Goal: Communication & Community: Answer question/provide support

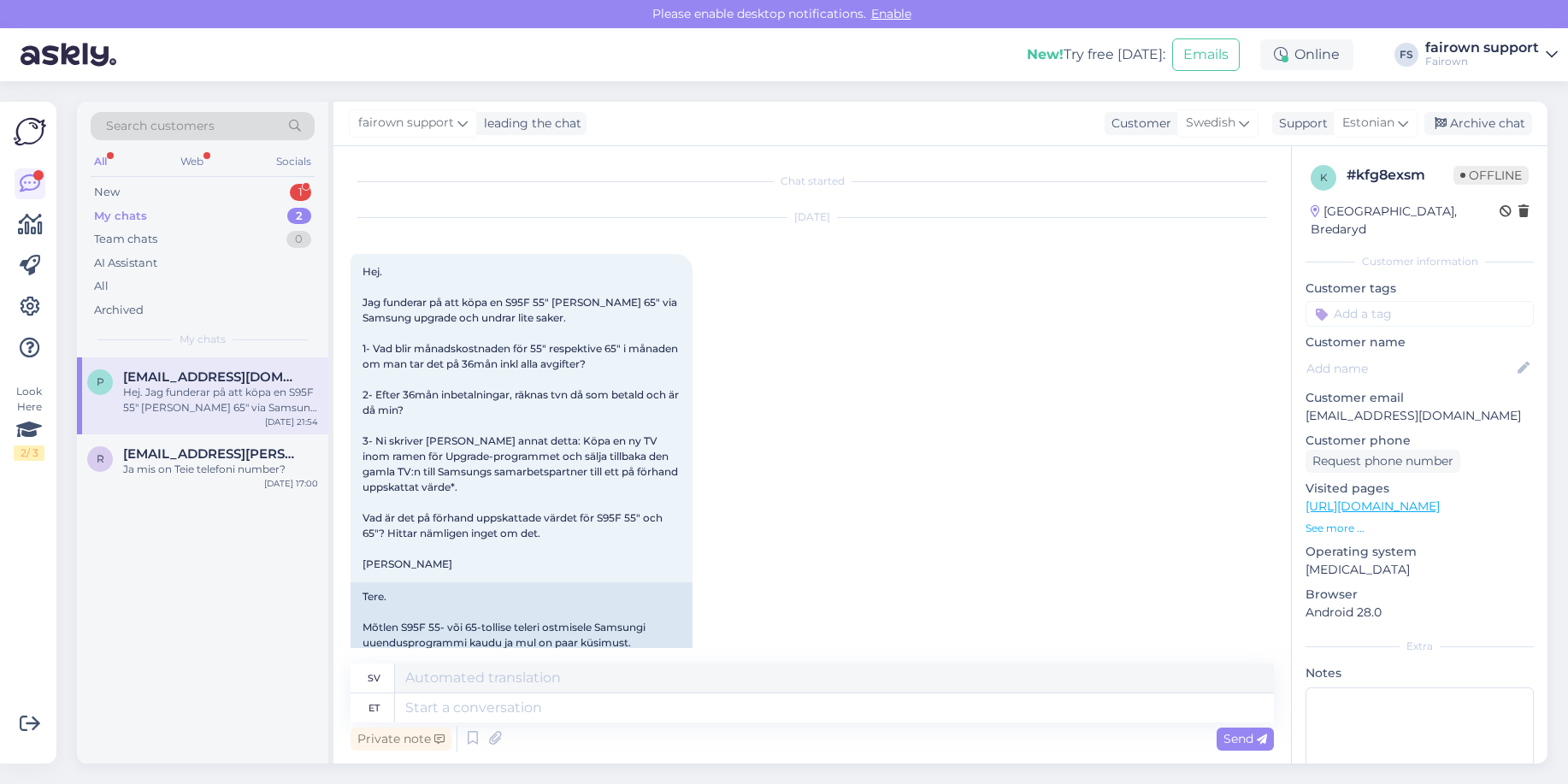
scroll to position [259, 0]
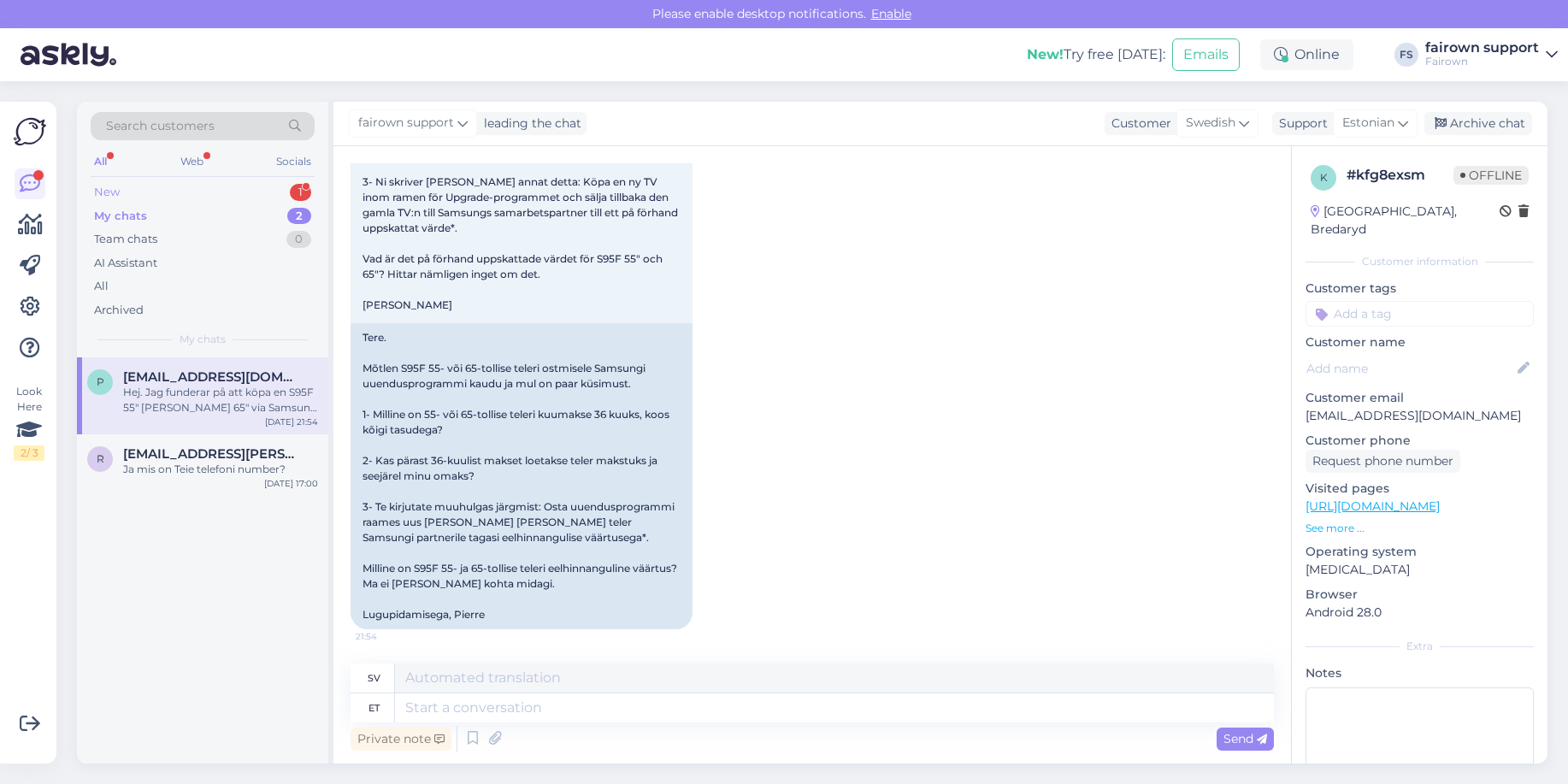
click at [237, 192] on div "New 1" at bounding box center [202, 192] width 224 height 24
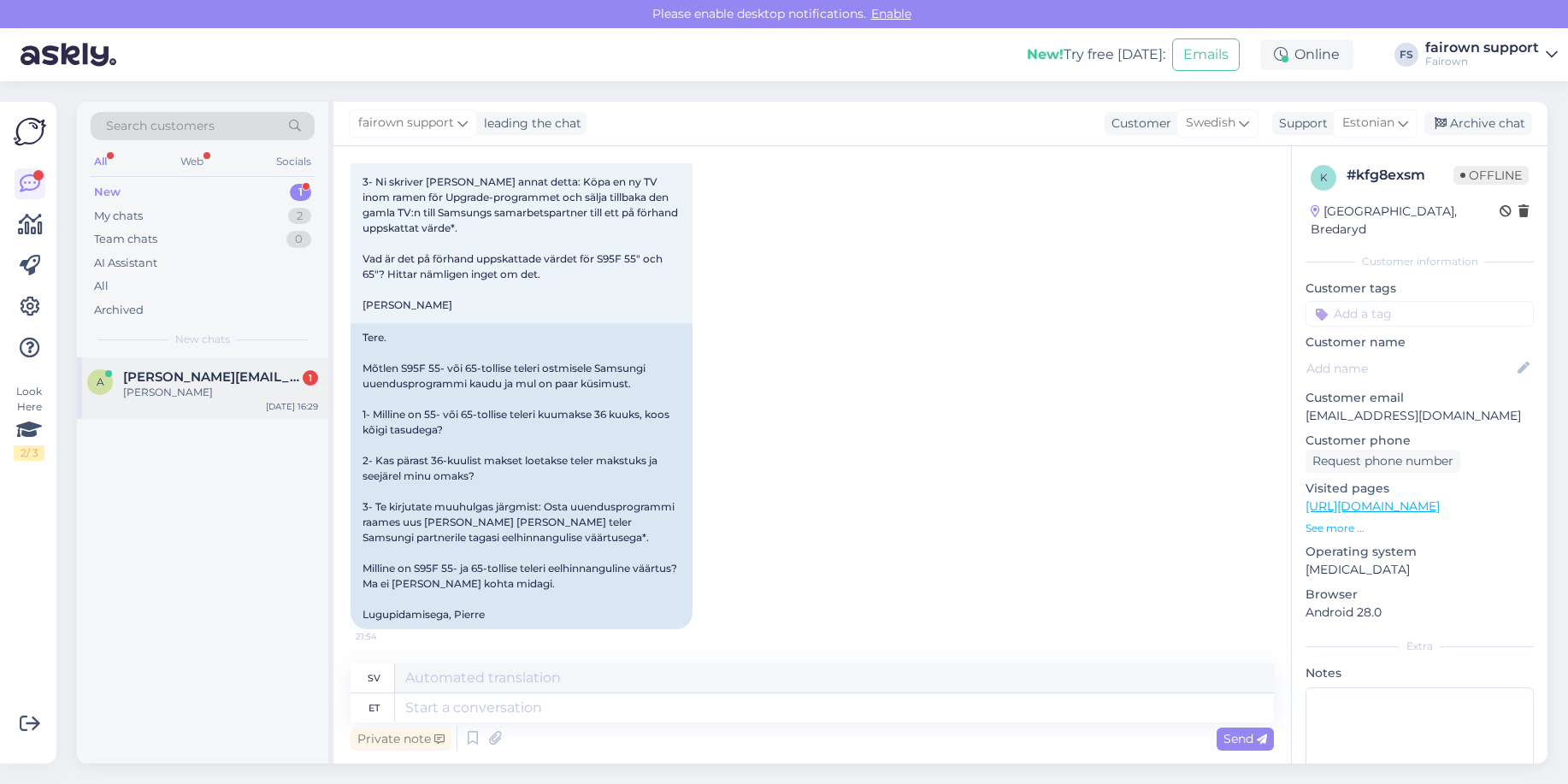
click at [190, 380] on span "[PERSON_NAME][EMAIL_ADDRESS][DOMAIN_NAME]" at bounding box center [212, 377] width 178 height 15
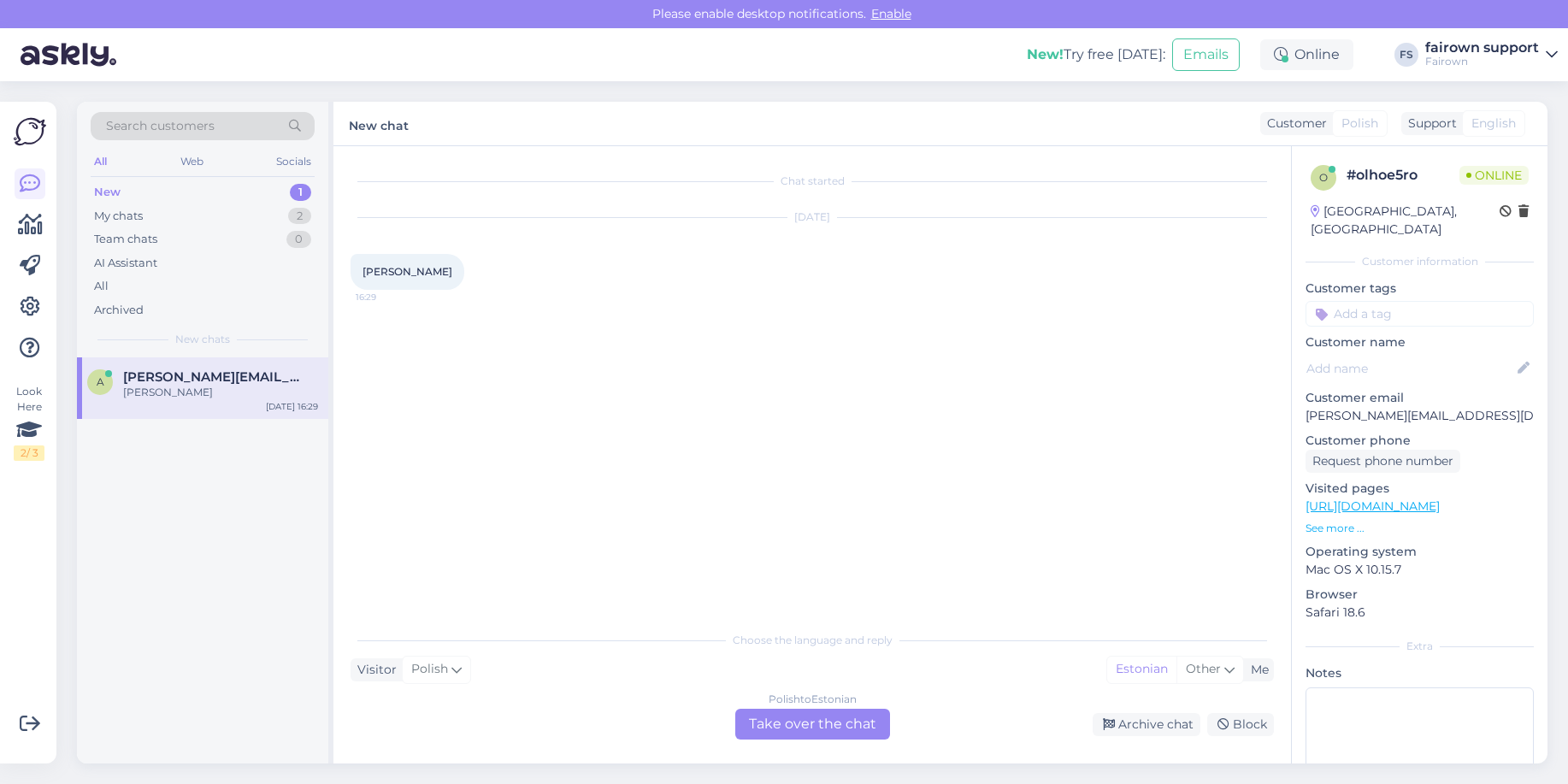
click at [817, 728] on div "Polish to Estonian Take over the chat" at bounding box center [812, 723] width 154 height 31
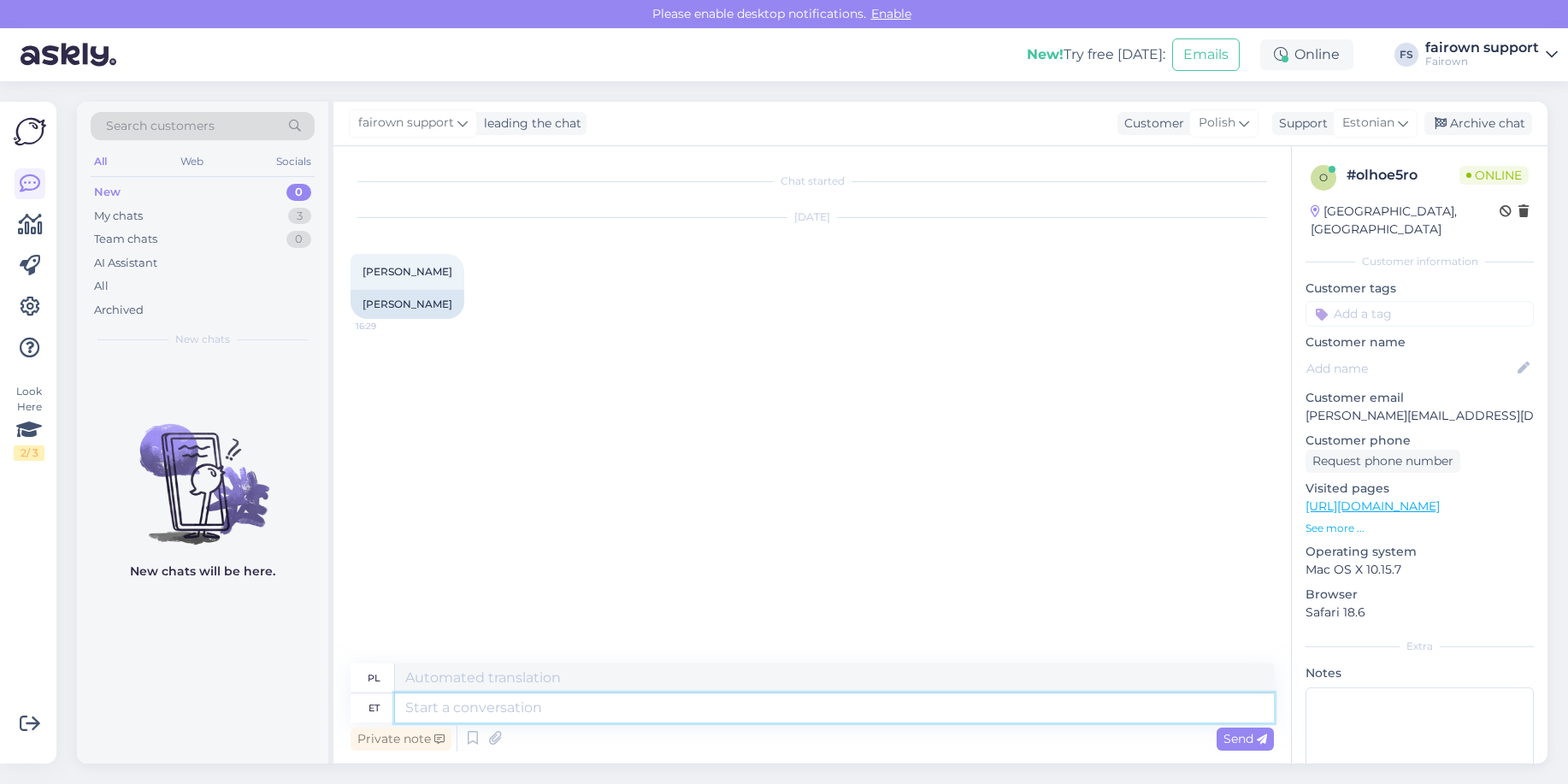
click at [806, 706] on textarea at bounding box center [834, 707] width 879 height 29
type textarea "e"
type textarea "Tere"
type textarea "Cześć"
type textarea "[PERSON_NAME], k"
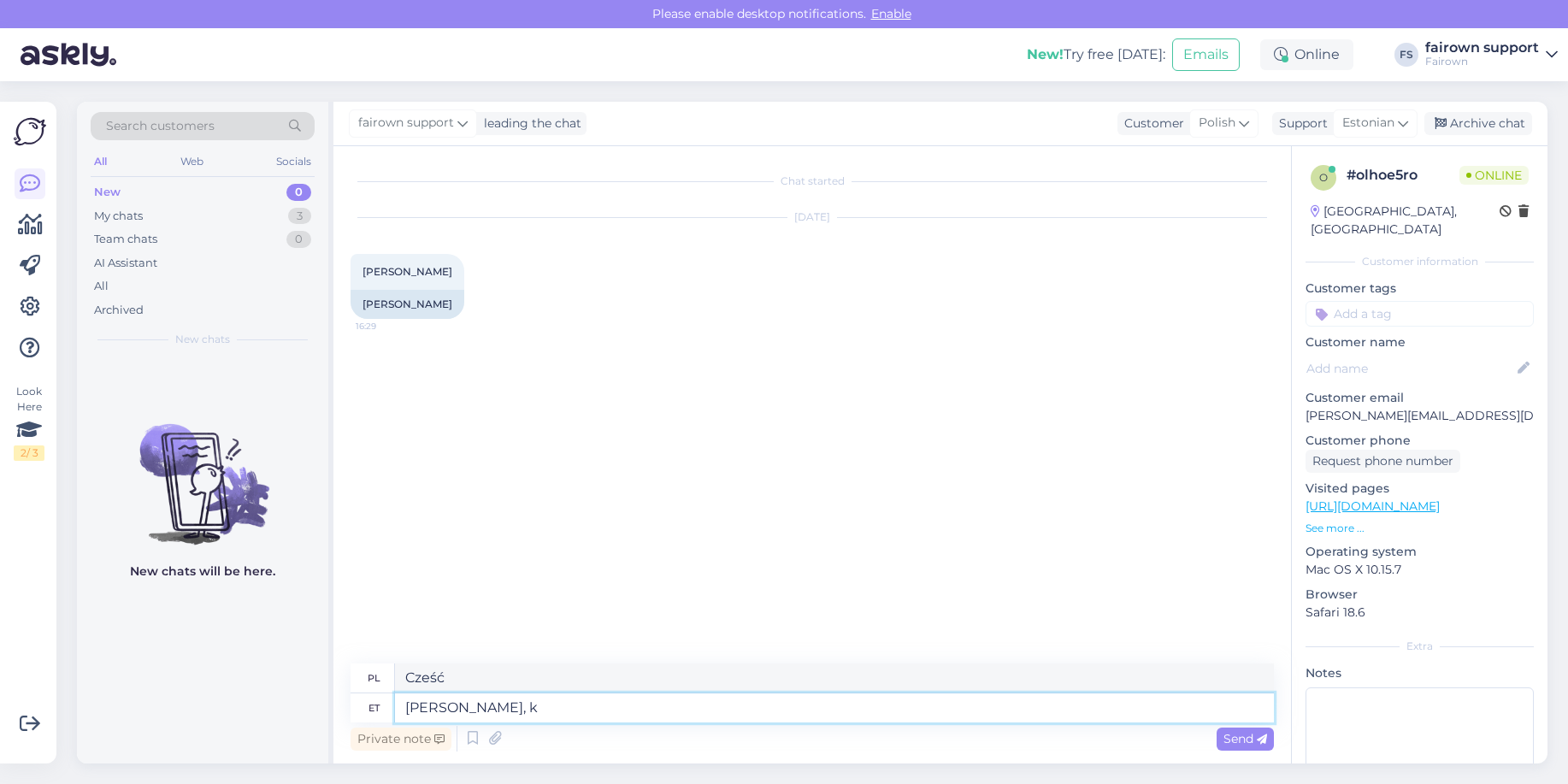
type textarea "Cześć [PERSON_NAME],"
type textarea "[PERSON_NAME], kuidas sa"
type textarea "Cześć [PERSON_NAME], jak się masz?"
type textarea "[PERSON_NAME], kuidas saame"
type textarea "Cześć [PERSON_NAME], jak możemy"
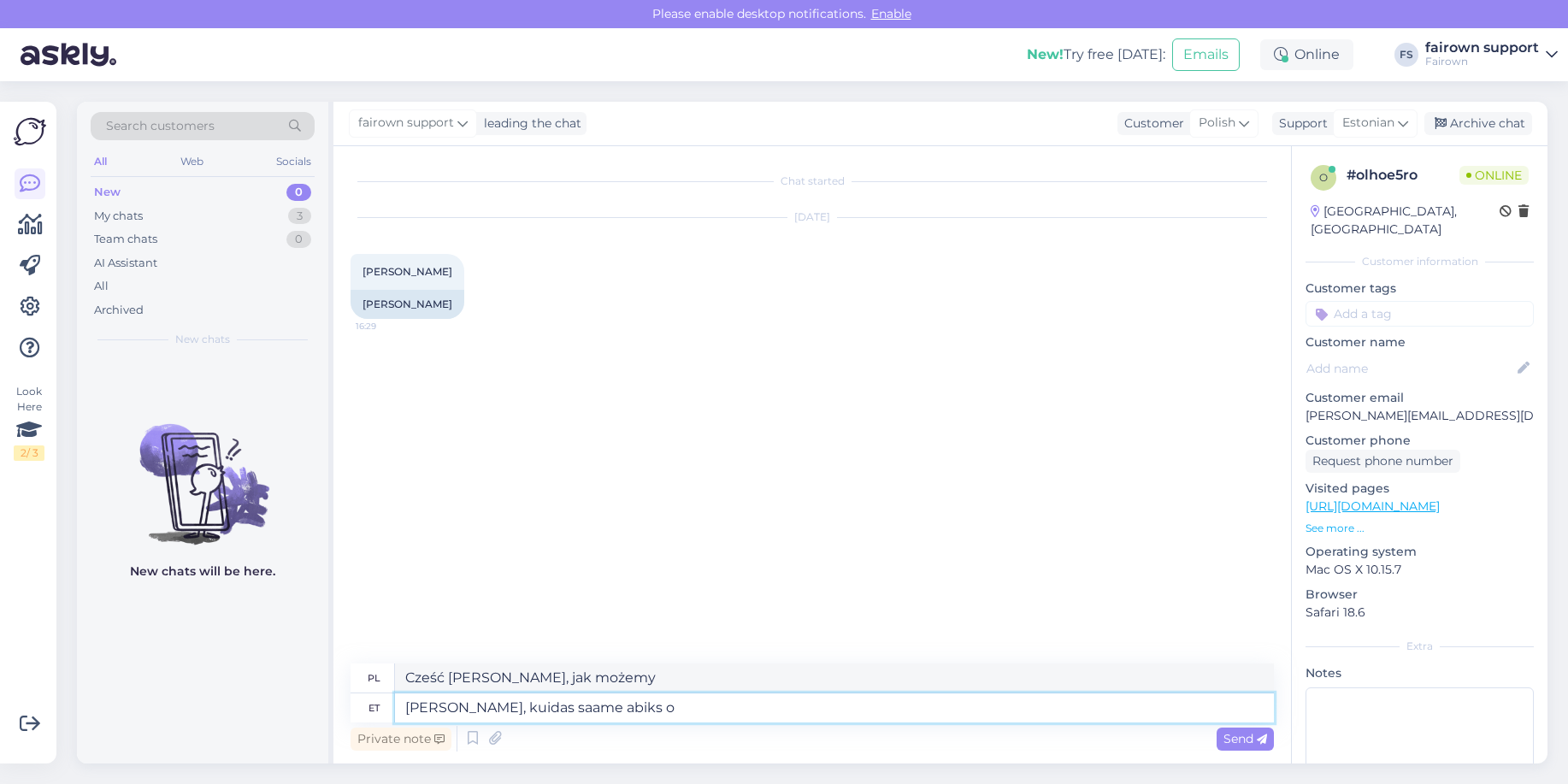
type textarea "[PERSON_NAME], kuidas saame abiks ol"
type textarea "Cześć [PERSON_NAME], w czym możemy pomóc?"
type textarea "[PERSON_NAME], kuidas saame abiks olla?"
click at [1239, 742] on span "Send" at bounding box center [1245, 738] width 44 height 15
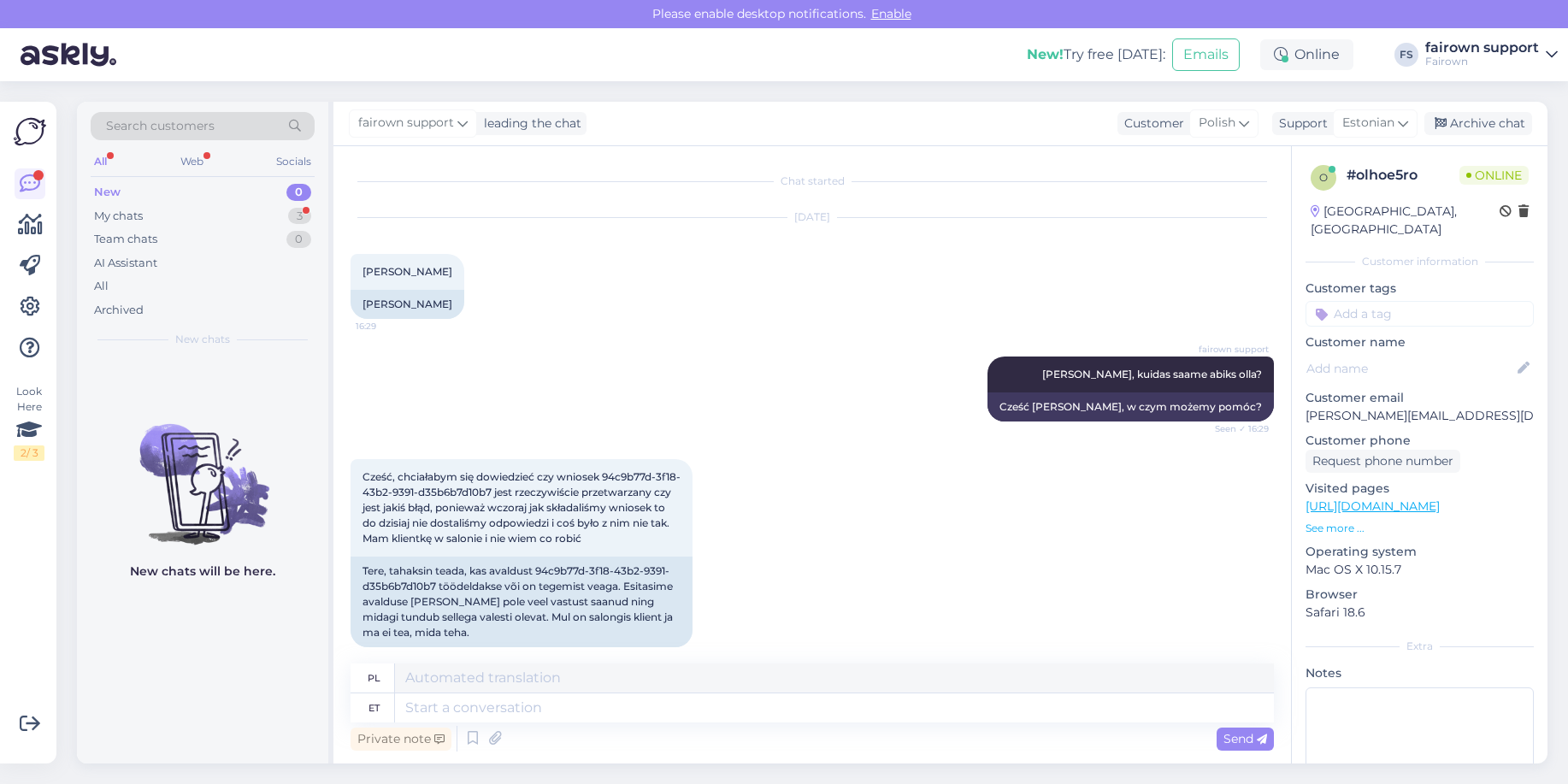
scroll to position [18, 0]
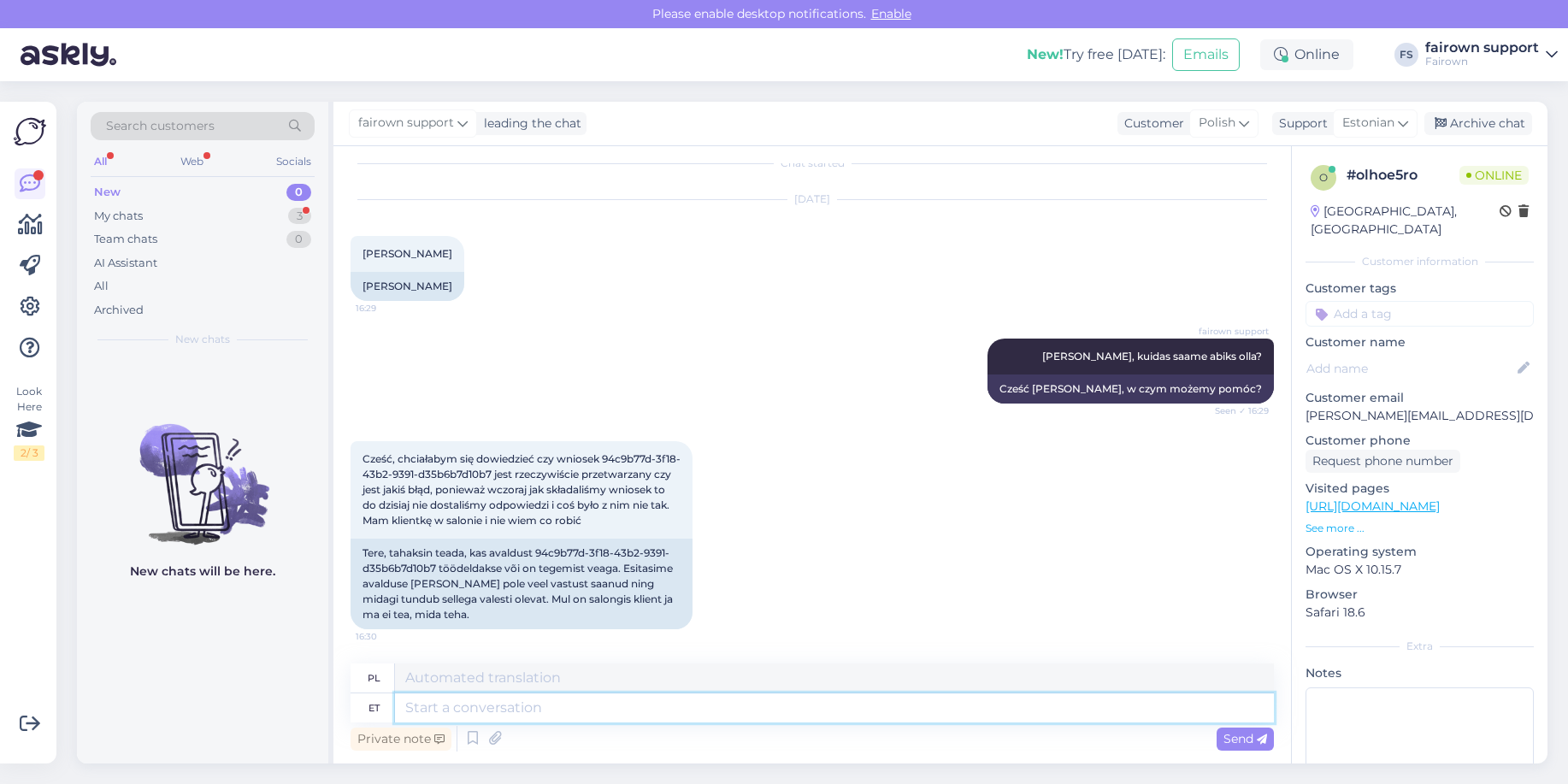
click at [504, 718] on textarea at bounding box center [834, 707] width 879 height 29
drag, startPoint x: 537, startPoint y: 552, endPoint x: 437, endPoint y: 560, distance: 100.3
click at [437, 561] on div "Tere, tahaksin teada, kas avaldust 94c9b77d-3f18-43b2-9391-d35b6b7d10b7 töödeld…" at bounding box center [521, 584] width 342 height 91
copy div "94c9b77d-3f18-43b2-9391-d35b6b7d10b7"
drag, startPoint x: 1469, startPoint y: 399, endPoint x: 1294, endPoint y: 400, distance: 175.0
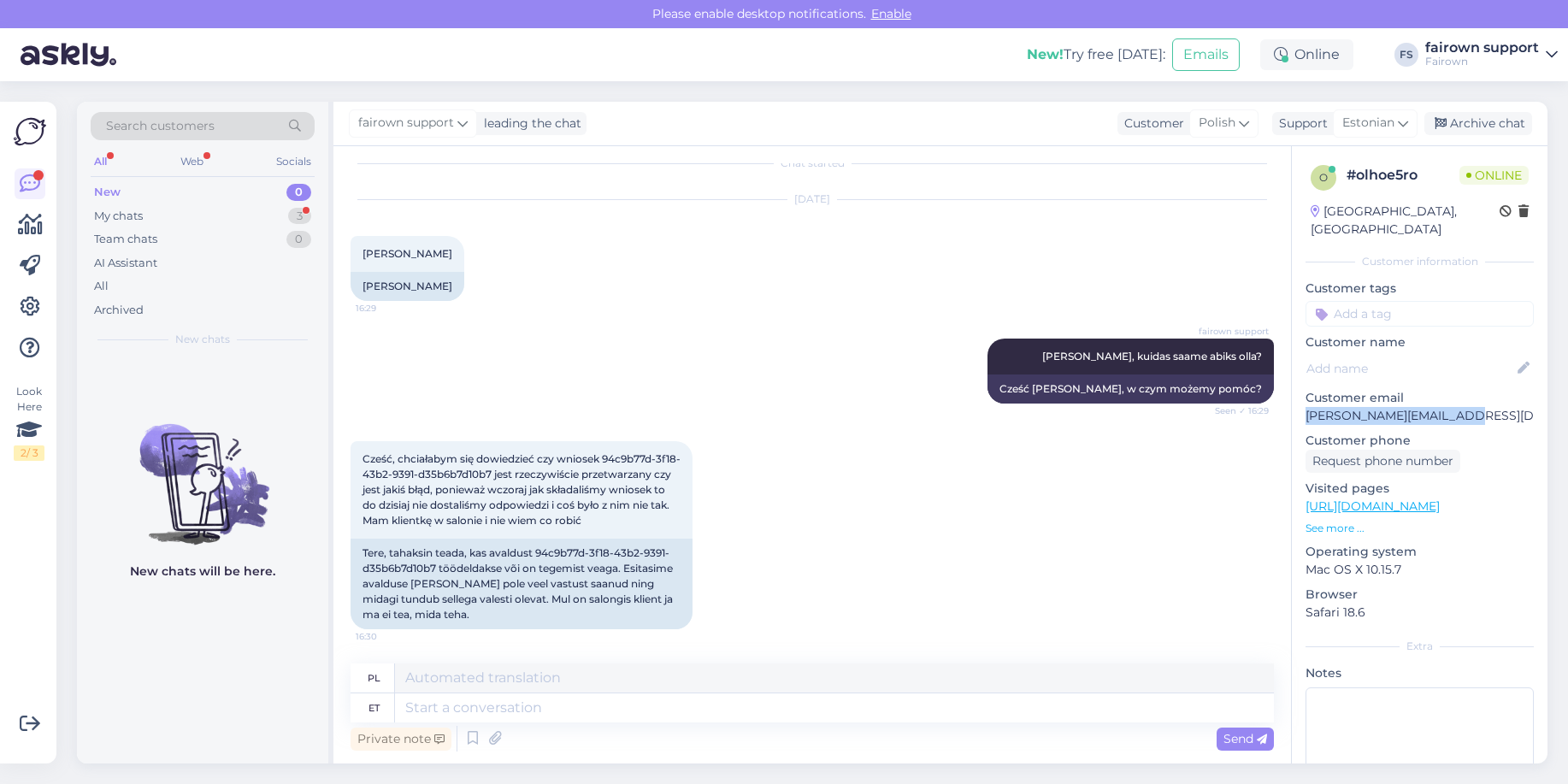
click at [1294, 400] on div "o # olhoe5ro Online [GEOGRAPHIC_DATA], Poznan Customer information Customer tag…" at bounding box center [1420, 506] width 256 height 720
copy p "[PERSON_NAME][EMAIL_ADDRESS][DOMAIN_NAME]"
drag, startPoint x: 540, startPoint y: 552, endPoint x: 437, endPoint y: 565, distance: 103.8
click at [437, 565] on div "Tere, tahaksin teada, kas avaldust 94c9b77d-3f18-43b2-9391-d35b6b7d10b7 töödeld…" at bounding box center [521, 584] width 342 height 91
copy div "94c9b77d-3f18-43b2-9391-d35b6b7d10b7"
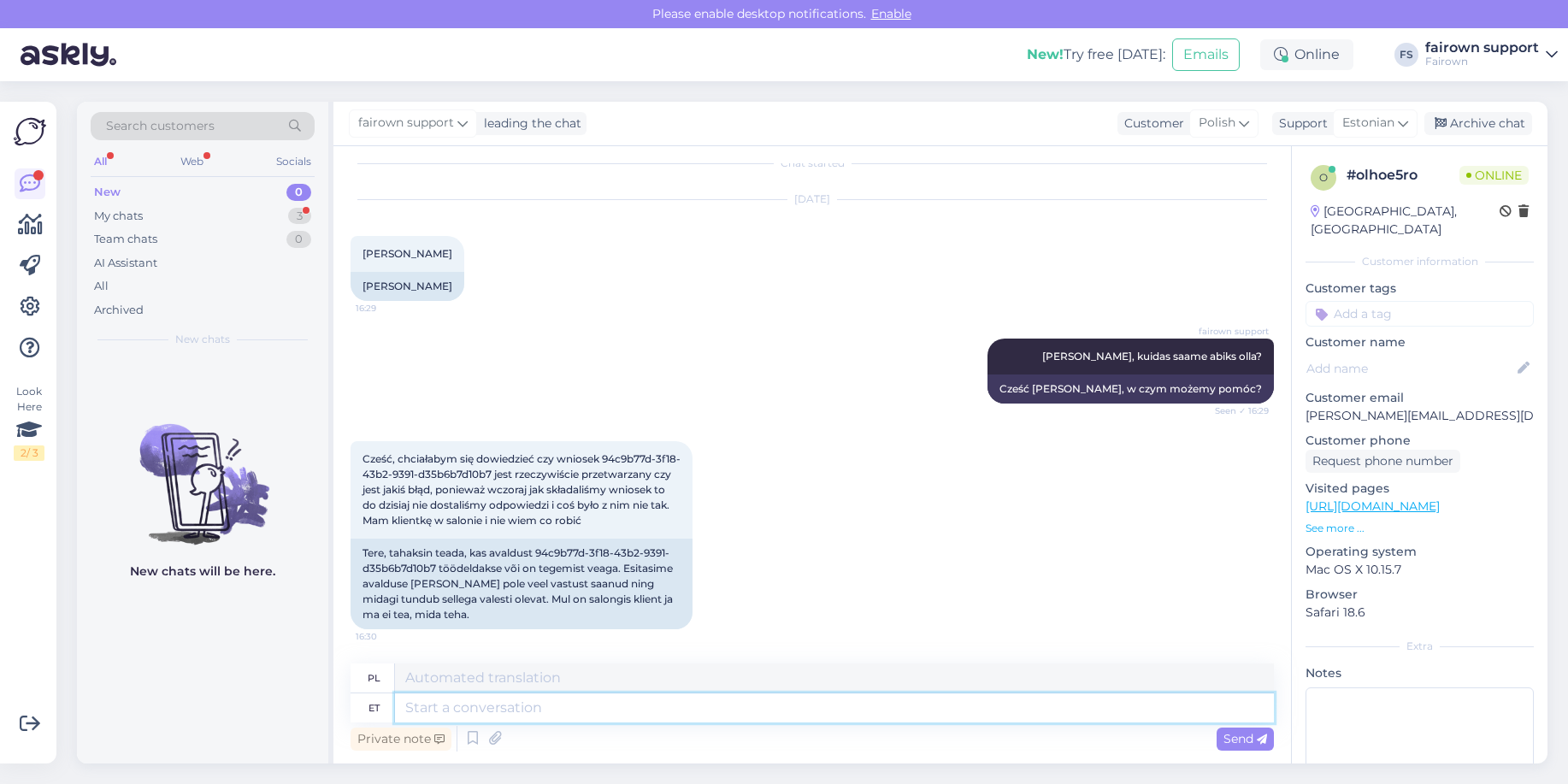
click at [642, 703] on textarea at bounding box center [834, 707] width 879 height 29
type textarea "Kohe u"
type textarea "Natychmiast"
type textarea "Kohe uurime."
type textarea "Natychmiast to zbadamy."
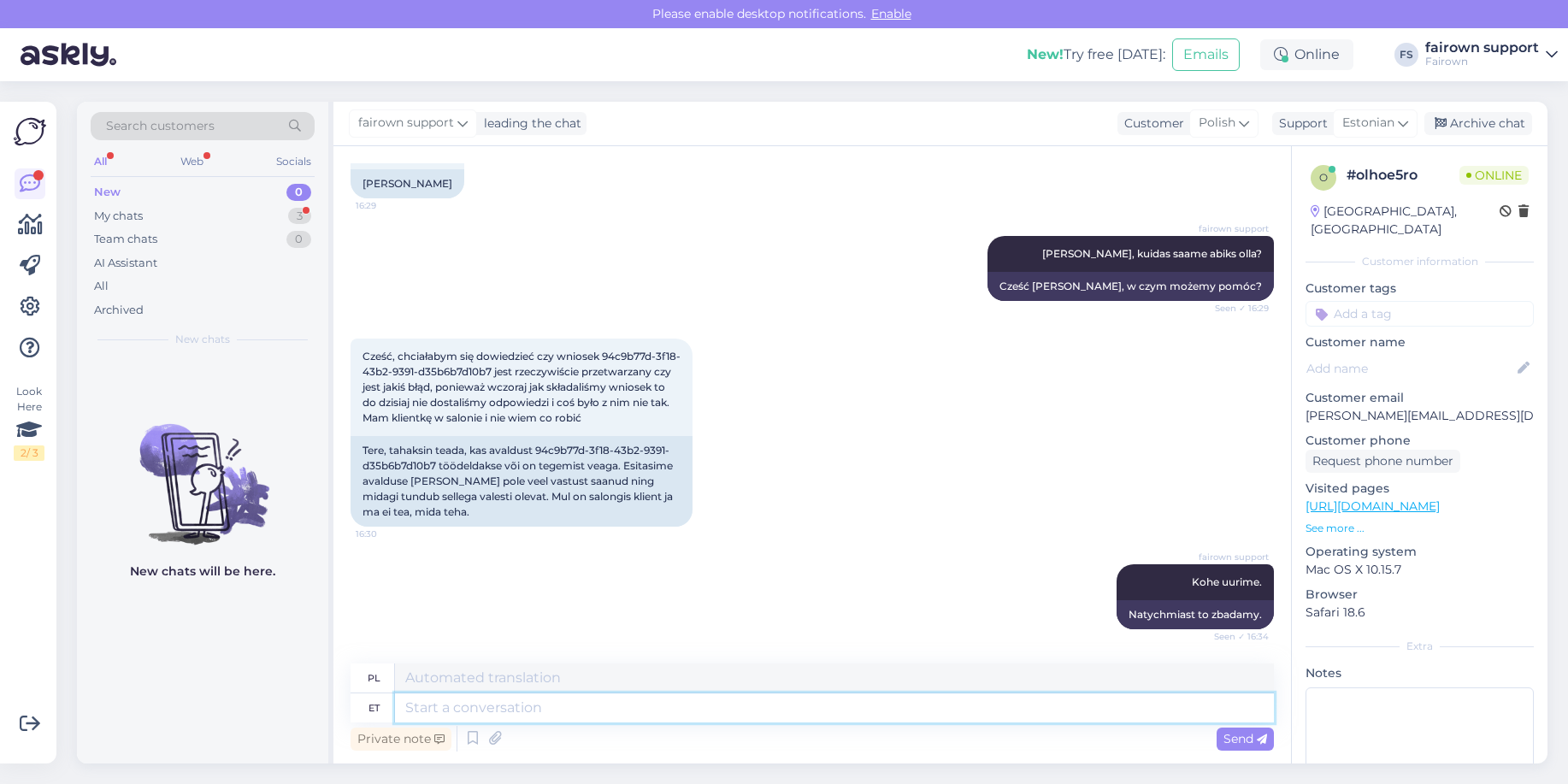
scroll to position [223, 0]
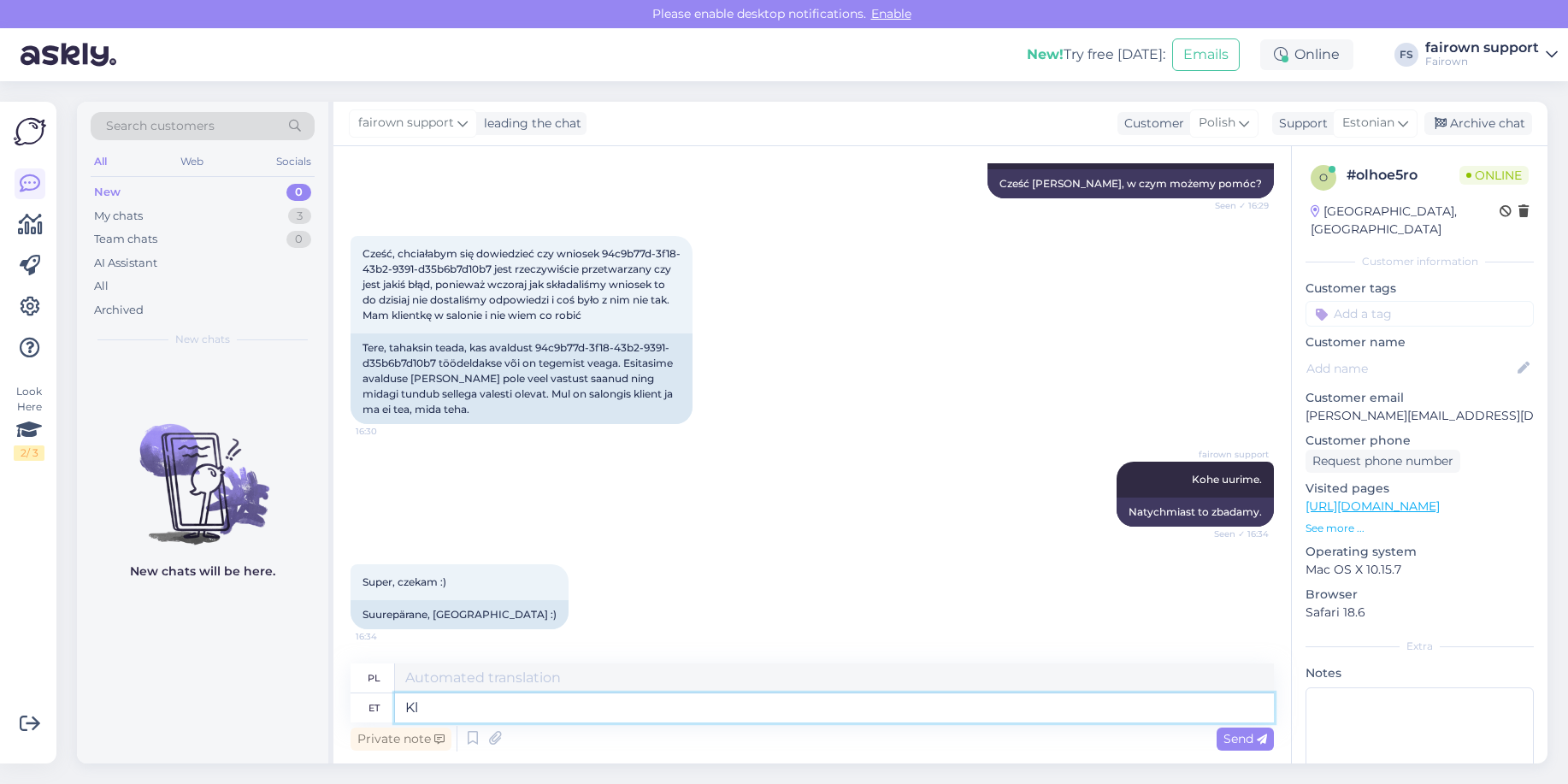
type textarea "K"
type textarea "Klient pea"
type textarea "Klient"
type textarea "Klient peab"
type textarea "Klient musi"
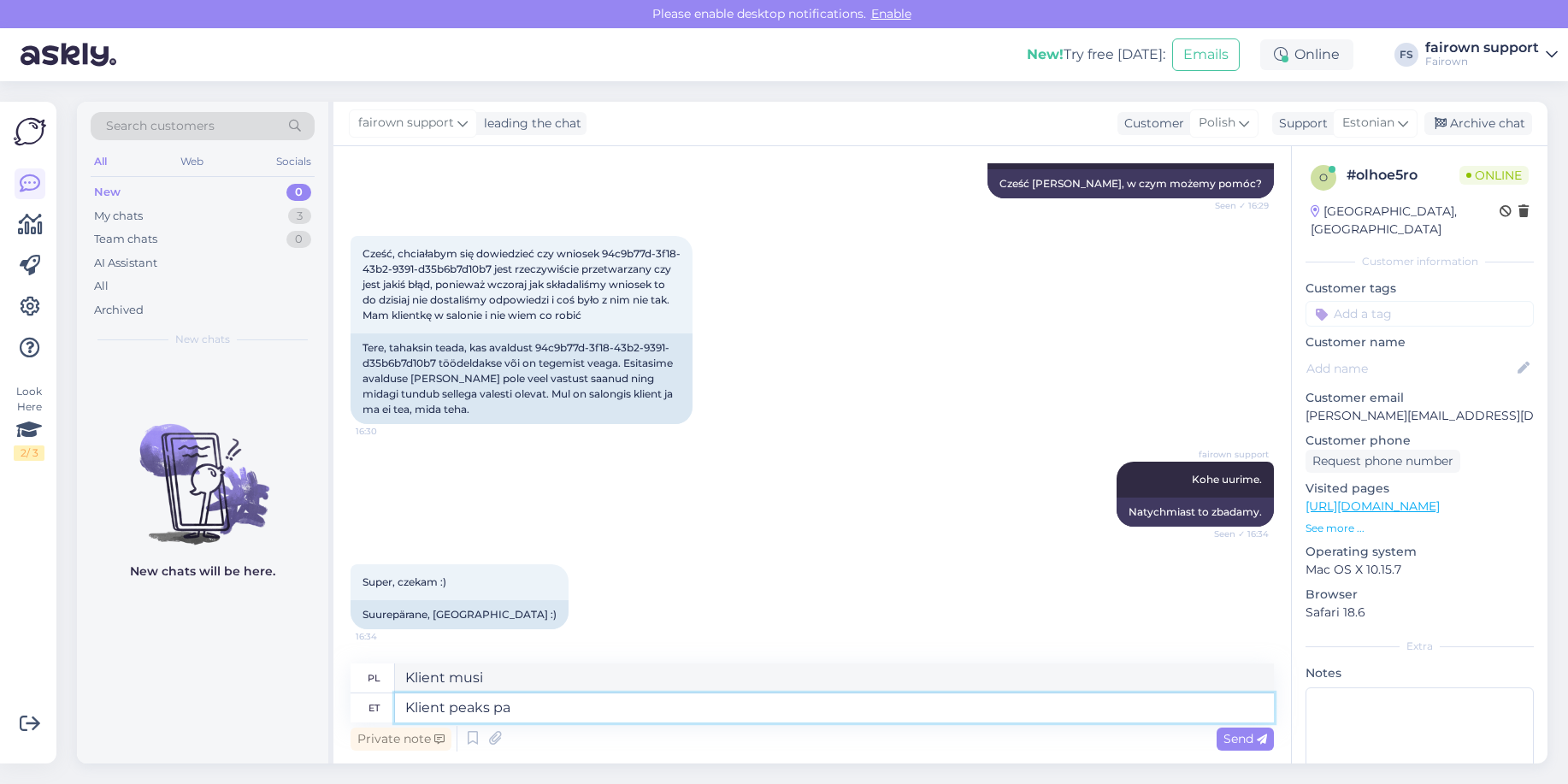
type textarea "Klient peaks pan"
type textarea "Klient powinien"
type textarea "Klient peaks pangaga"
type textarea "Klient powinien bankować"
type textarea "Klient peaks pangaga ü"
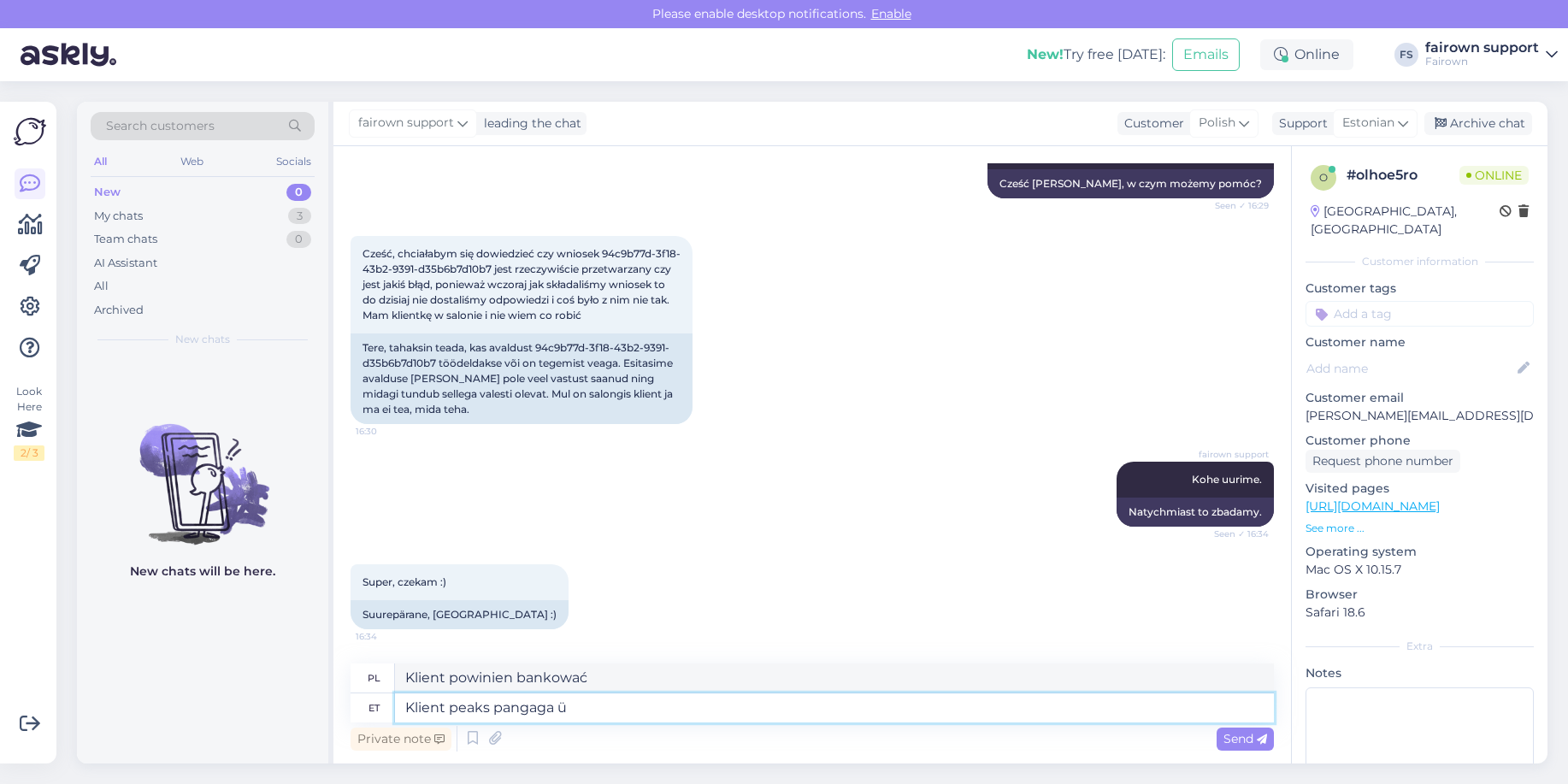
type textarea "Klient powinien skontaktować się z bankiem"
type textarea "Klient peaks pangaga ühendust võ"
type textarea "Klient powinien skontaktować się z bankiem."
type textarea "Klient peaks pangaga ühendust võtma."
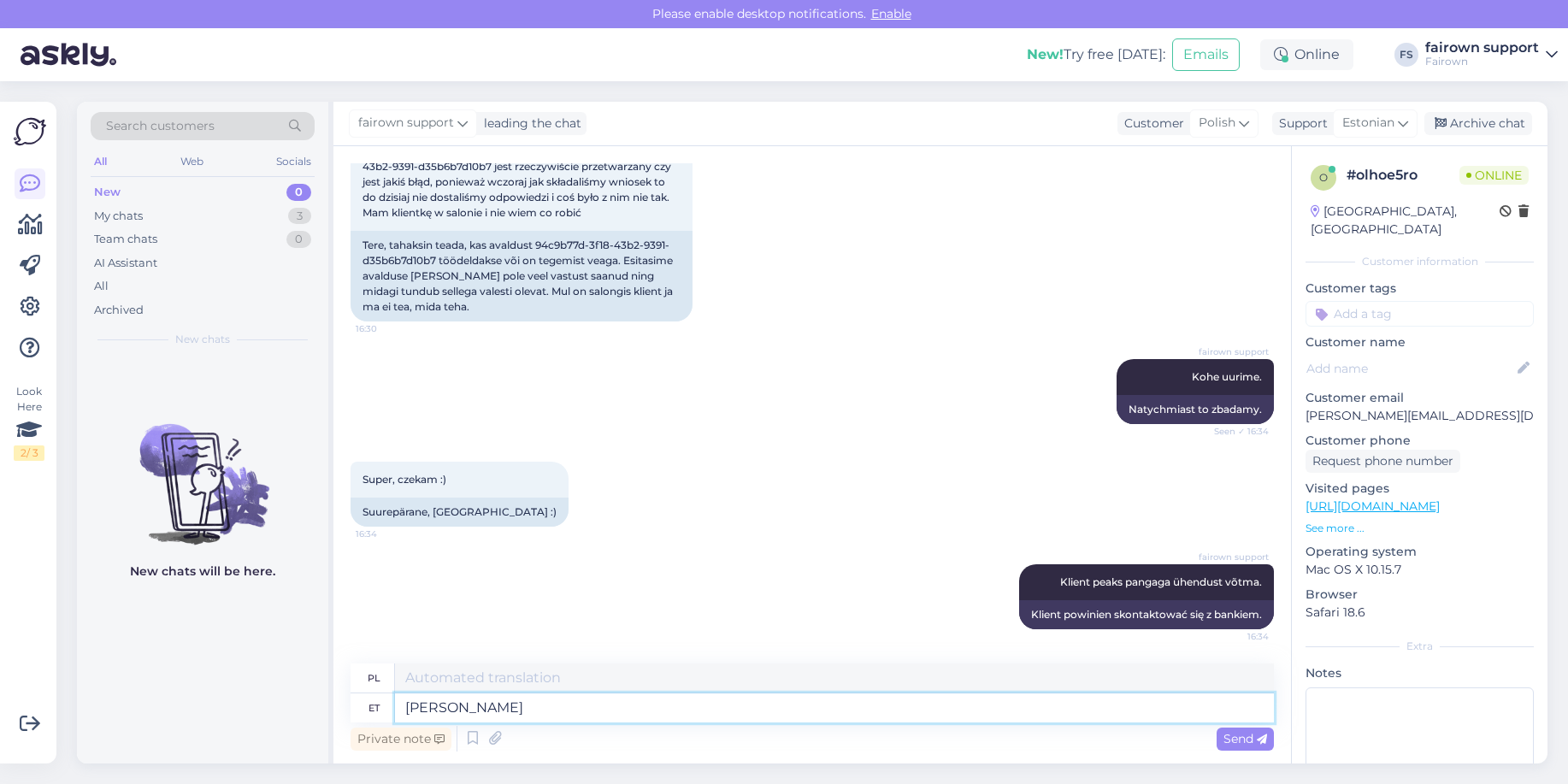
type textarea "[PERSON_NAME] o"
type textarea "Wymagany"
type textarea "[PERSON_NAME] on lisadokumente, p"
type textarea "Wymagane są dodatkowe dokumenty,"
type textarea "[PERSON_NAME] on lisadokumente, panks s"
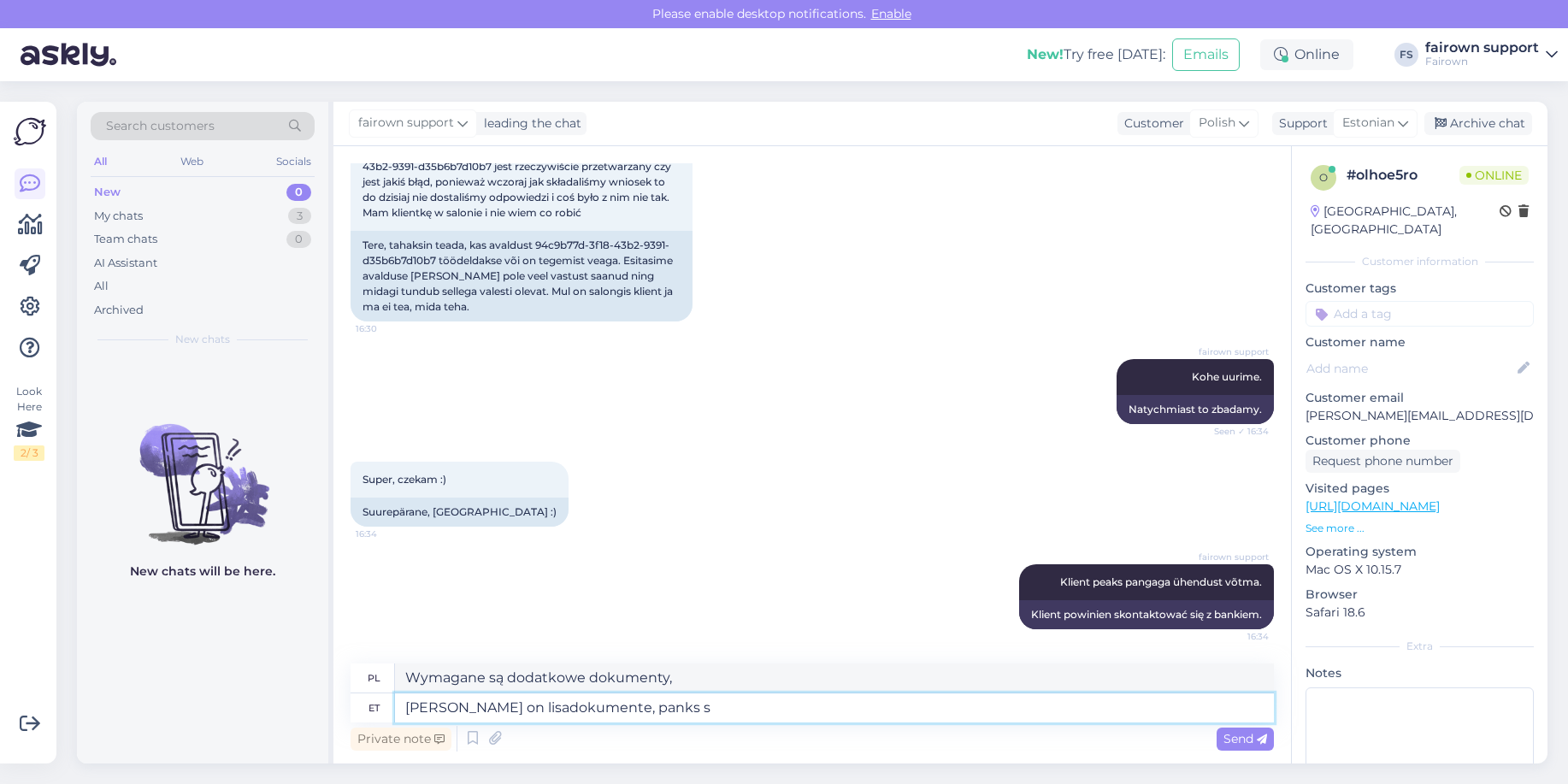
type textarea "Wymagane są dodatkowe dokumenty, bank"
type textarea "[PERSON_NAME] on lisadokumente, pank saab siis"
type textarea "Wymagane są dodatkowe dokumenty, które bank otrzyma"
type textarea "[PERSON_NAME] on lisadokumente, pank saab siis t"
type textarea "Wymagane są dodatkowe dokumenty, bank je wtedy dostarczy"
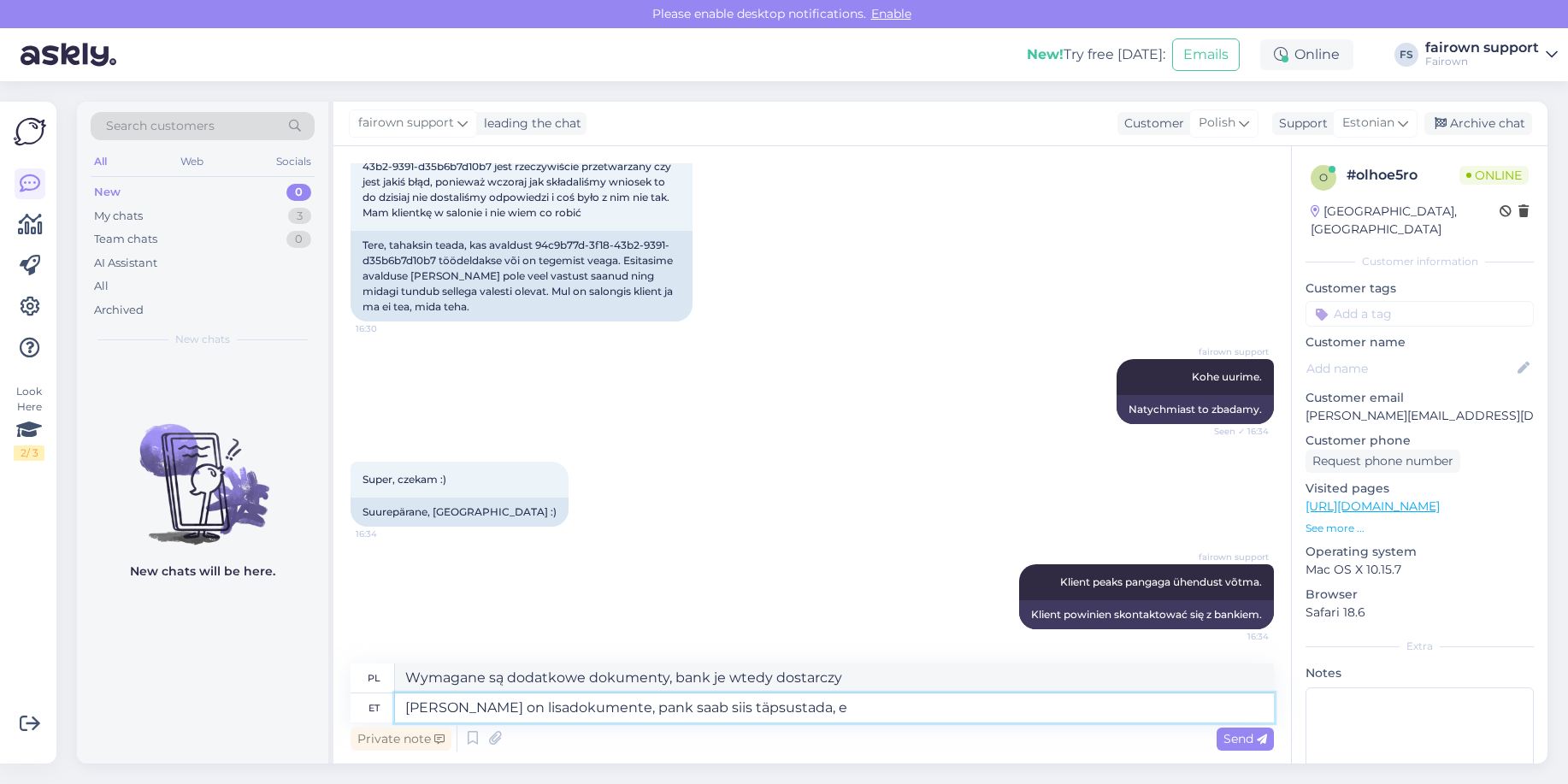
type textarea "[PERSON_NAME] on lisadokumente, pank saab siis täpsustada, et"
type textarea "Wymagane są dodatkowe dokumenty, bank może wówczas określić,"
type textarea "[PERSON_NAME] on lisadokumente, pank saab siis täpsustada, et mei"
type textarea "Wymagane są dodatkowe dokumenty, bank może wówczas określić, że"
type textarea "[PERSON_NAME] on lisadokumente, pank saab siis täpsustada, et milliseid ö"
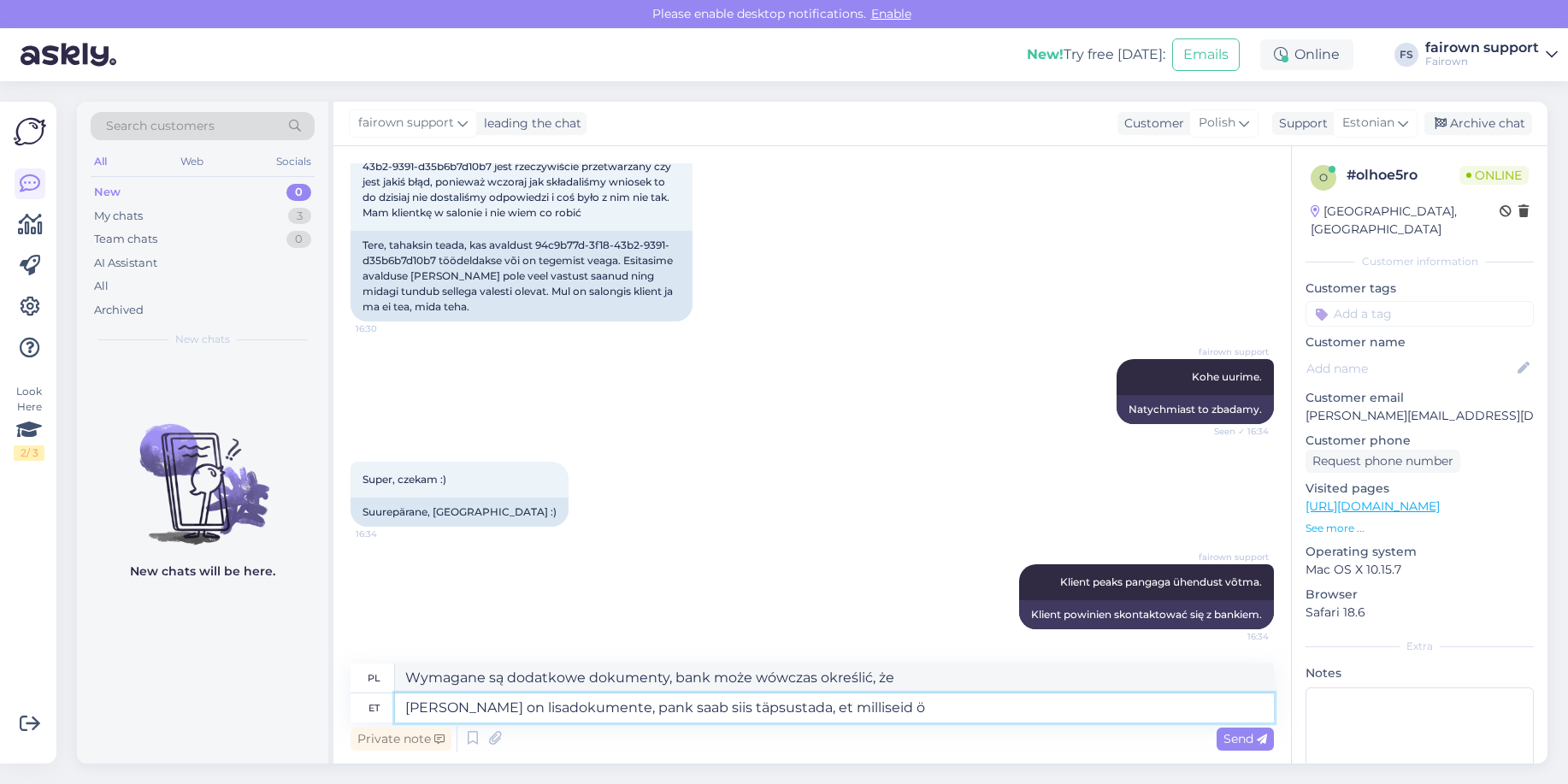
type textarea "Wymagane są dodatkowe dokumenty, bank może wówczas określić, które z nich"
type textarea "[PERSON_NAME] on lisadokumente, pank saab siis täpsustada, et milliseid täpsema…"
type textarea "Jeśli wymagane są dodatkowe dokumenty, bank może wówczas określić je bardziej s…"
type textarea "[PERSON_NAME] on lisadokumente, pank saab siis täpsustada, et milliseid täpsema…"
click at [1239, 732] on span "Send" at bounding box center [1245, 738] width 44 height 15
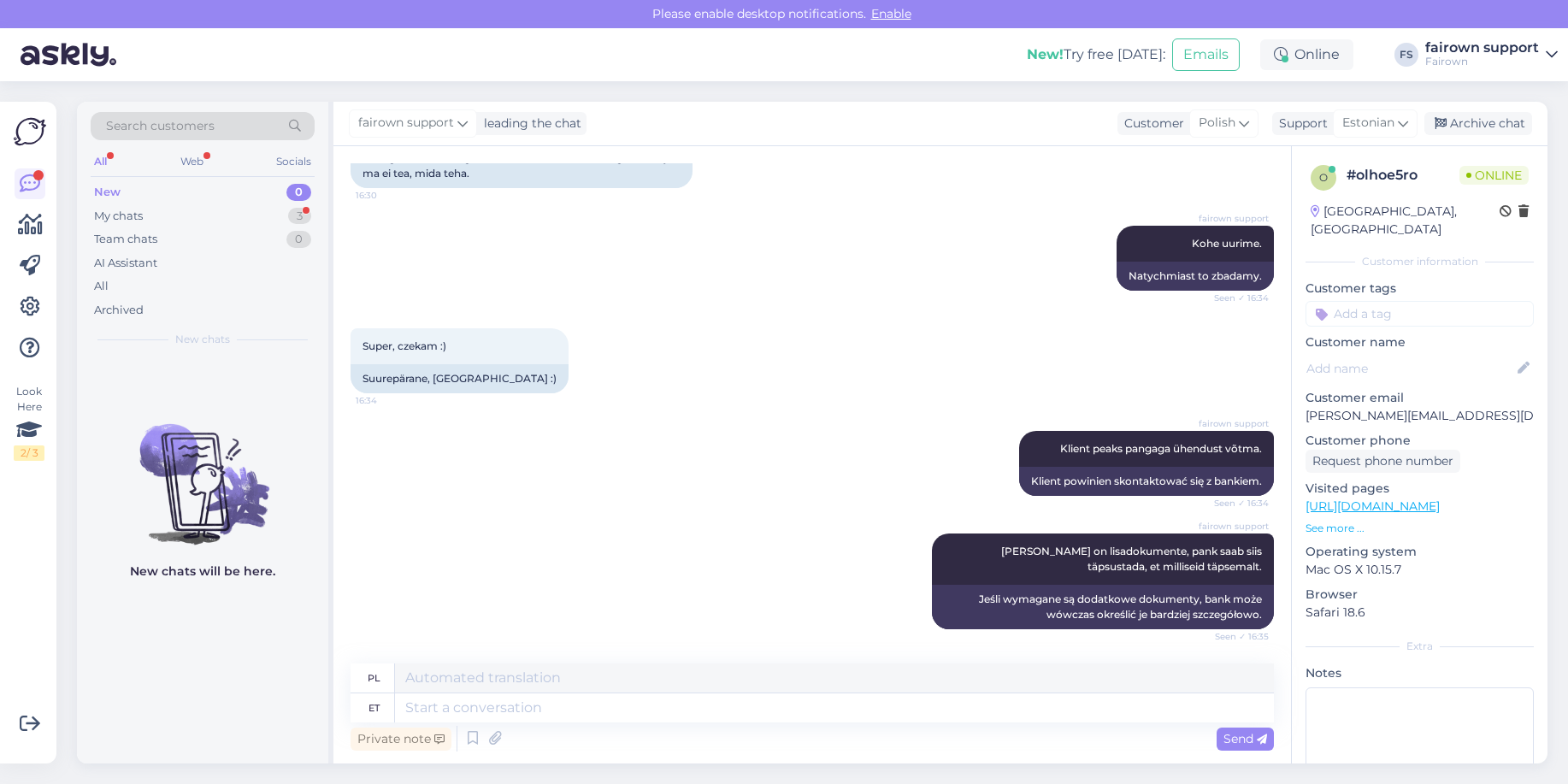
scroll to position [562, 0]
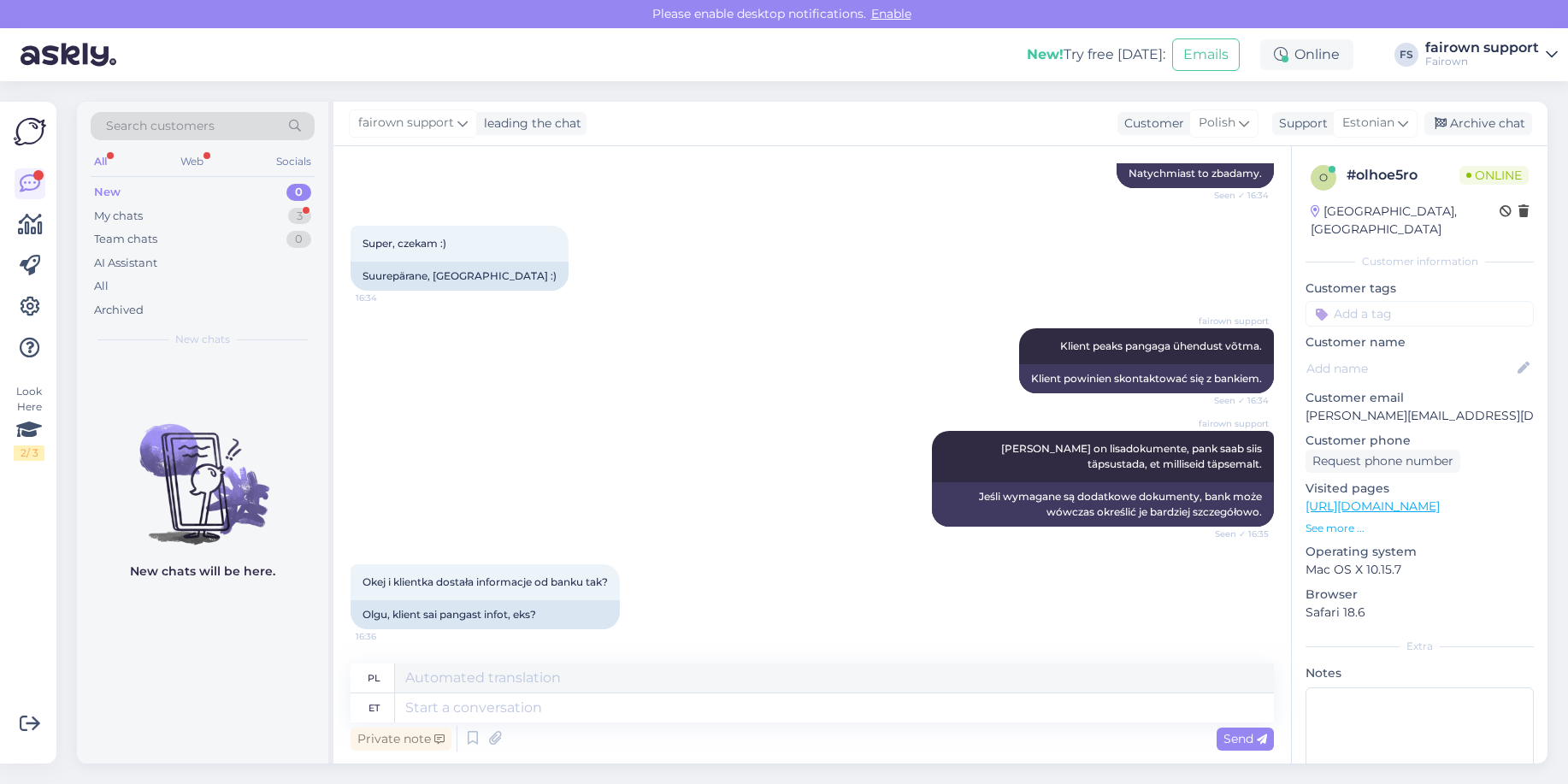
click at [513, 725] on div "Private note Send" at bounding box center [812, 738] width 923 height 33
click at [515, 714] on textarea at bounding box center [834, 707] width 879 height 29
type textarea "Jah, [GEOGRAPHIC_DATA]"
type textarea "Tak,"
type textarea "Jah, pank saab"
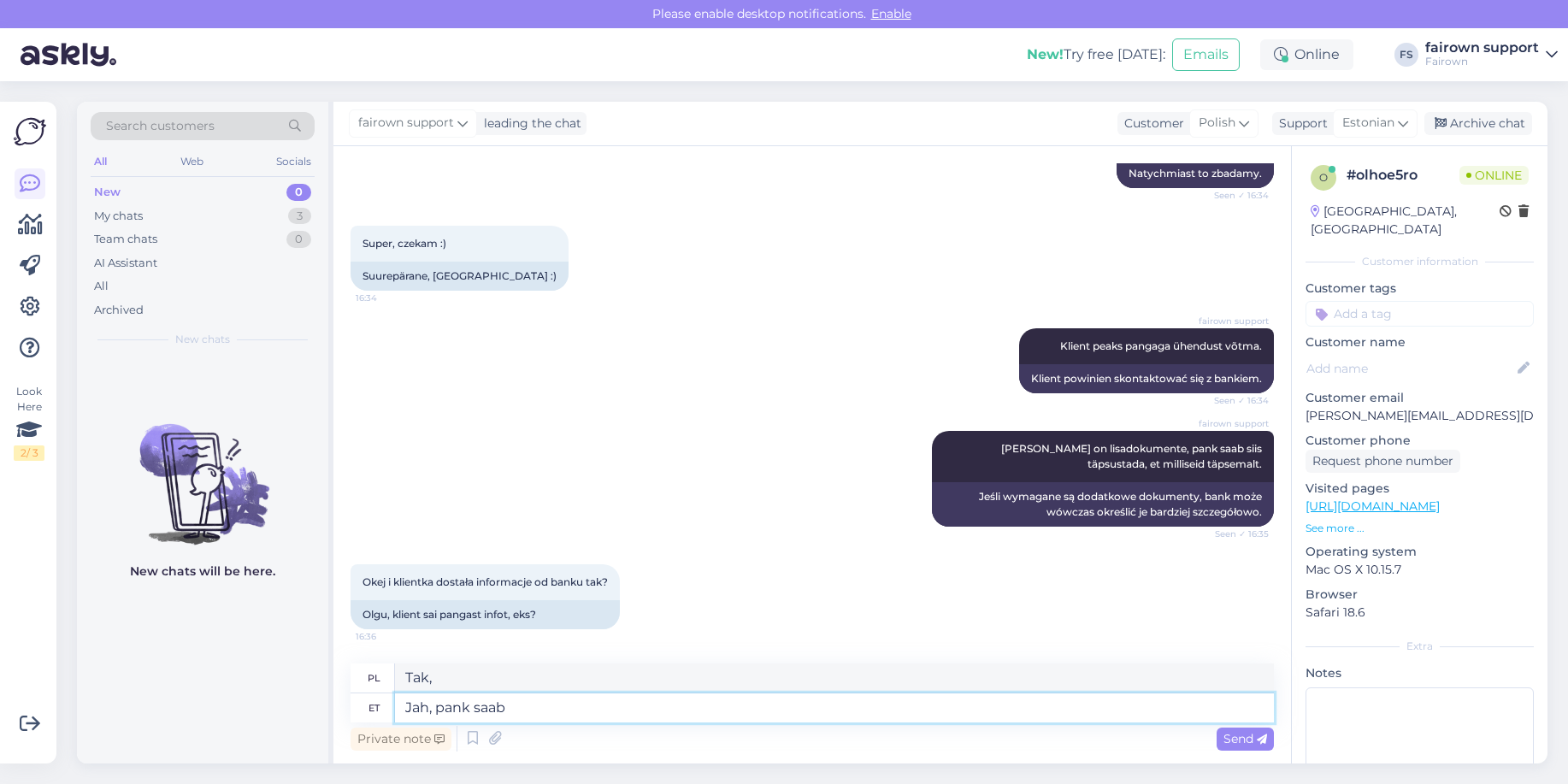
type textarea "Tak, bank"
type textarea "Jah, pank saab si"
type textarea "Tak, bank może"
type textarea "Jah, pank saab siin a"
type textarea "Tak, bank może być tutaj."
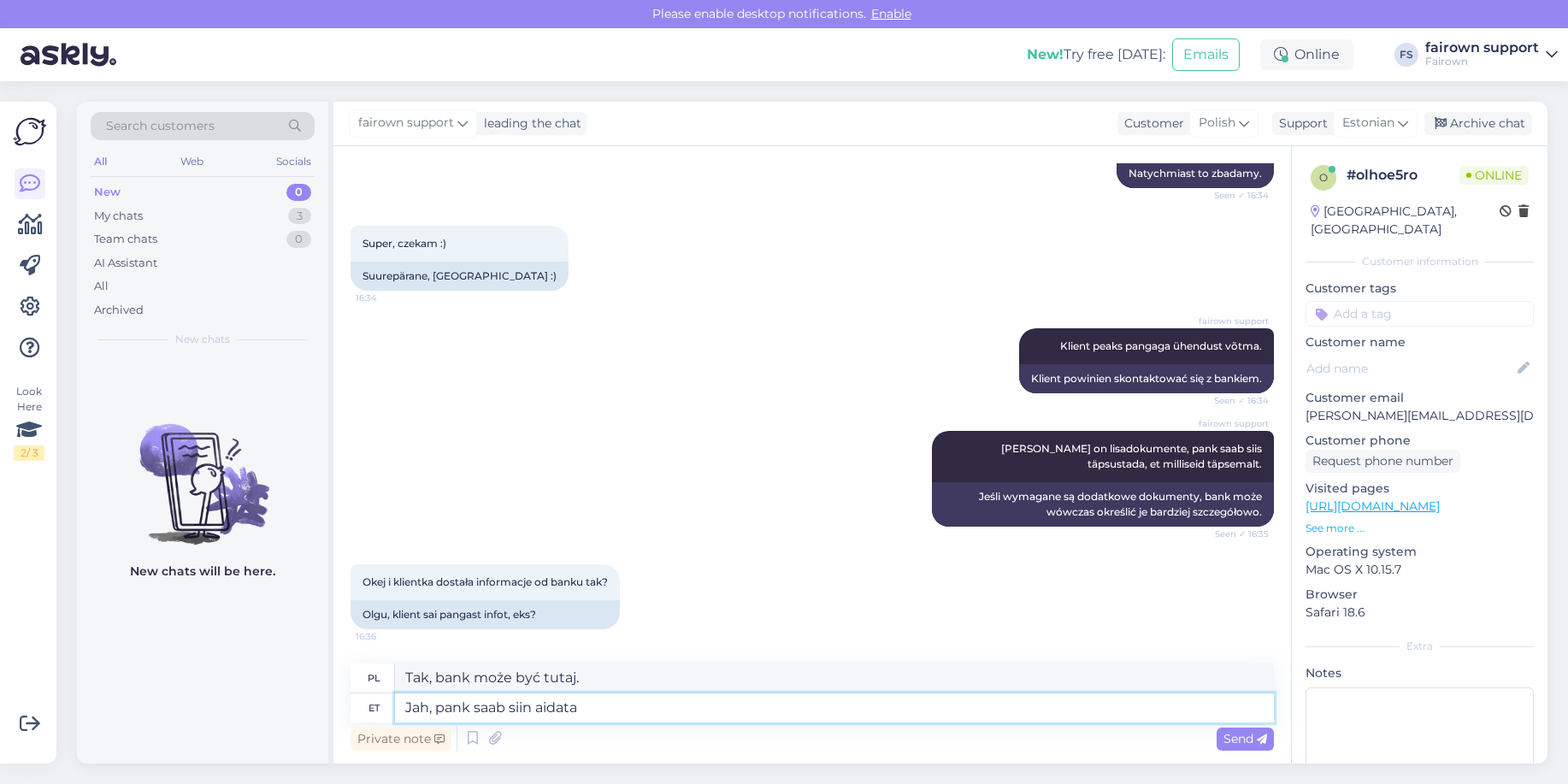
type textarea "Jah, pank saab siin aidata."
type textarea "Tak, bank może w tej sytuacji pomóc."
type textarea "Jah, pank saab siin aidata."
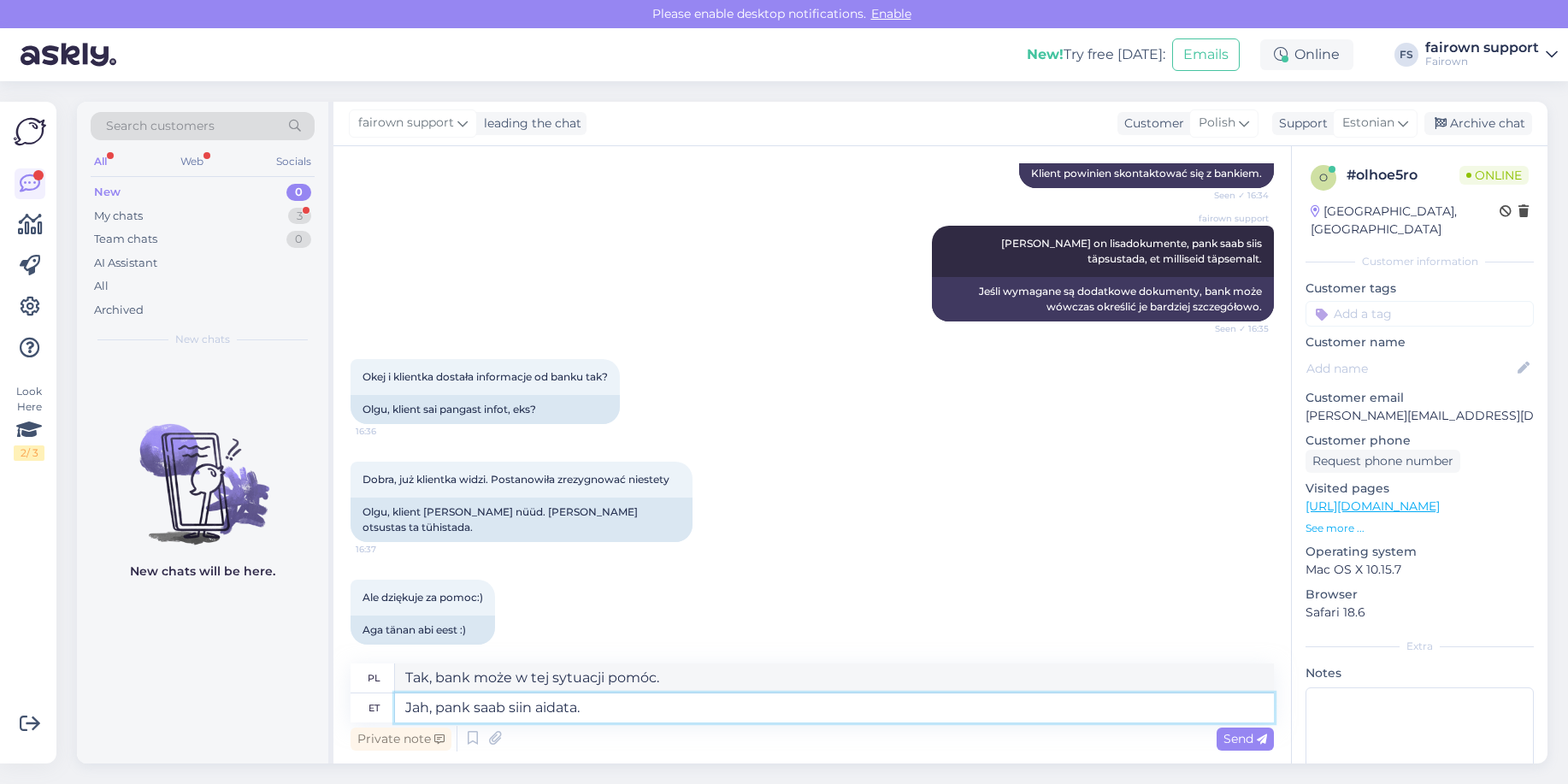
click at [602, 700] on textarea "Jah, pank saab siin aidata." at bounding box center [834, 707] width 879 height 29
click at [1225, 745] on div "Send" at bounding box center [1245, 738] width 58 height 23
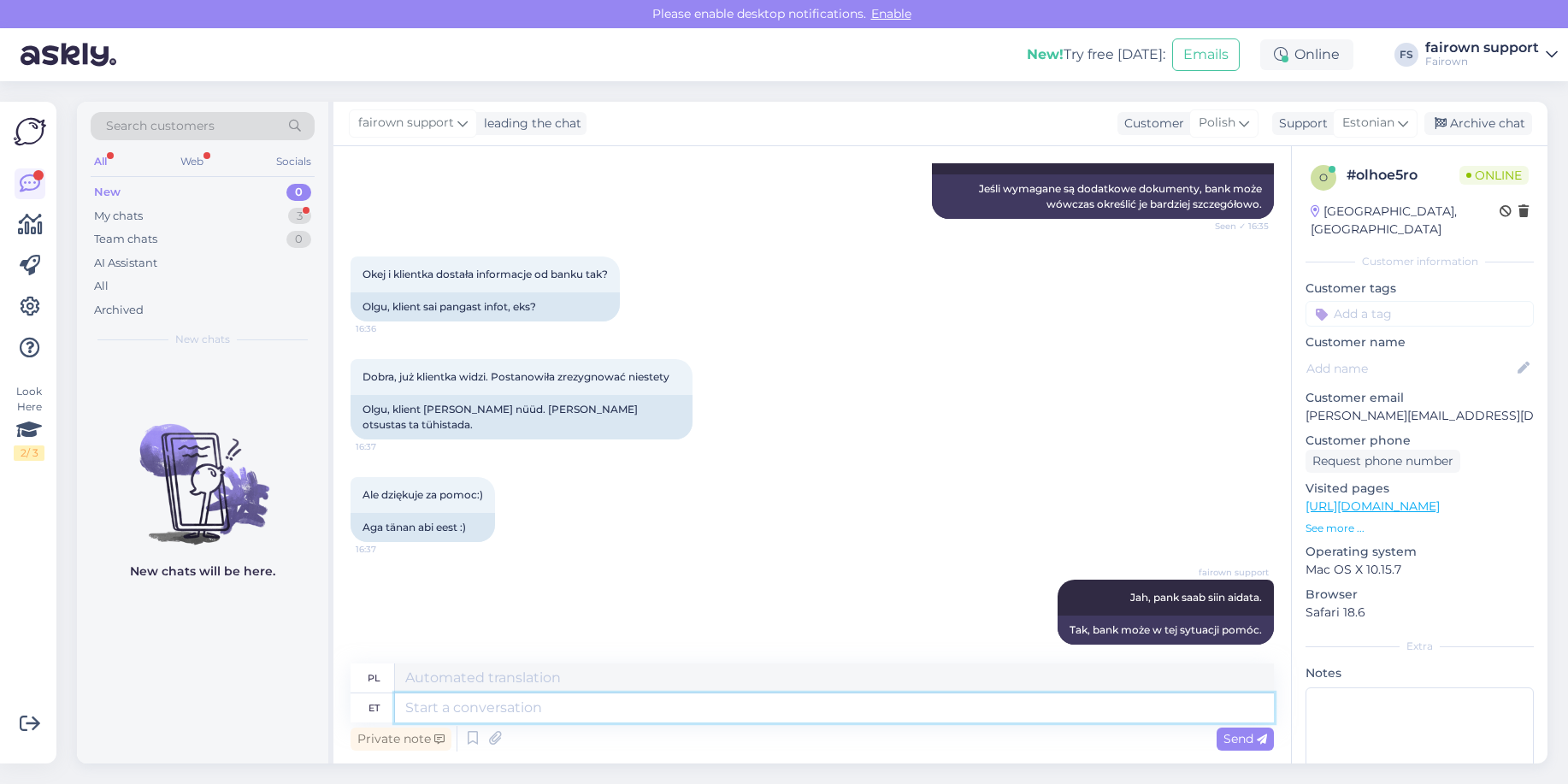
click at [1045, 703] on textarea at bounding box center [834, 707] width 879 height 29
type textarea "Aga"
type textarea "Ale"
type textarea "Aga palun!"
type textarea "Ależ proszę!"
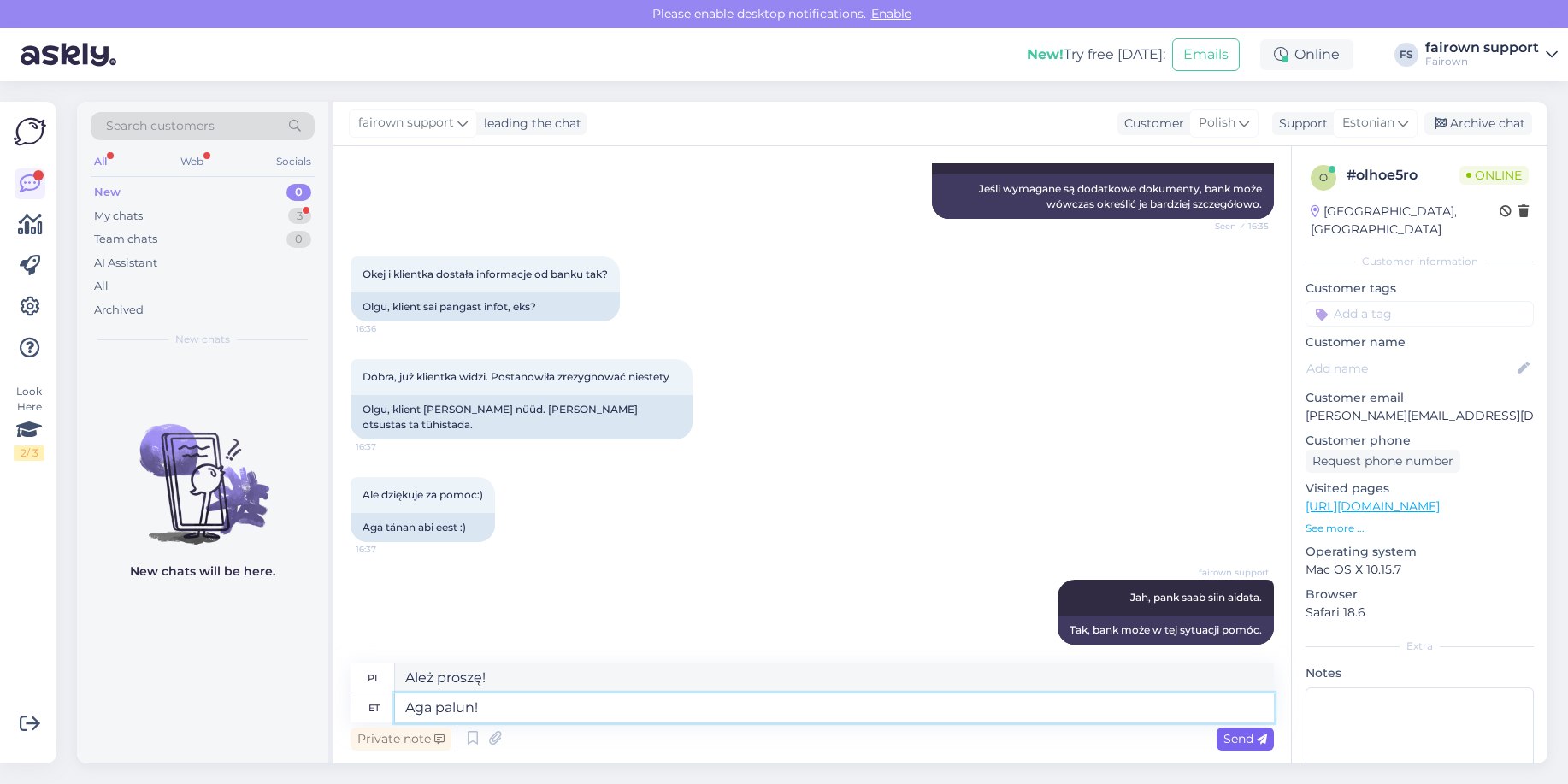
type textarea "Aga palun!"
click at [1235, 746] on div "Send" at bounding box center [1245, 738] width 58 height 23
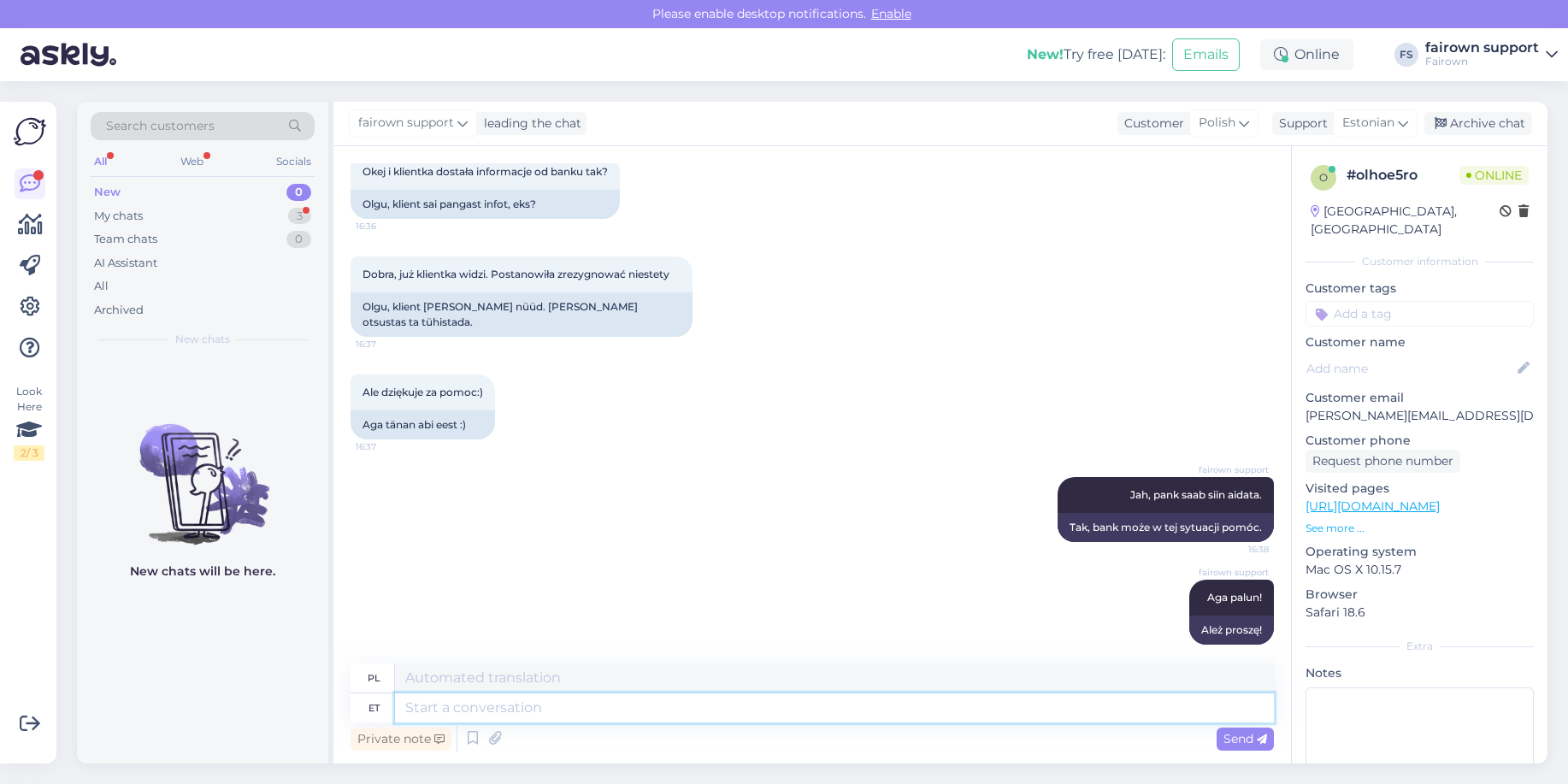
click at [435, 704] on textarea at bounding box center [834, 707] width 879 height 29
click at [1468, 129] on div "Archive chat" at bounding box center [1478, 123] width 108 height 23
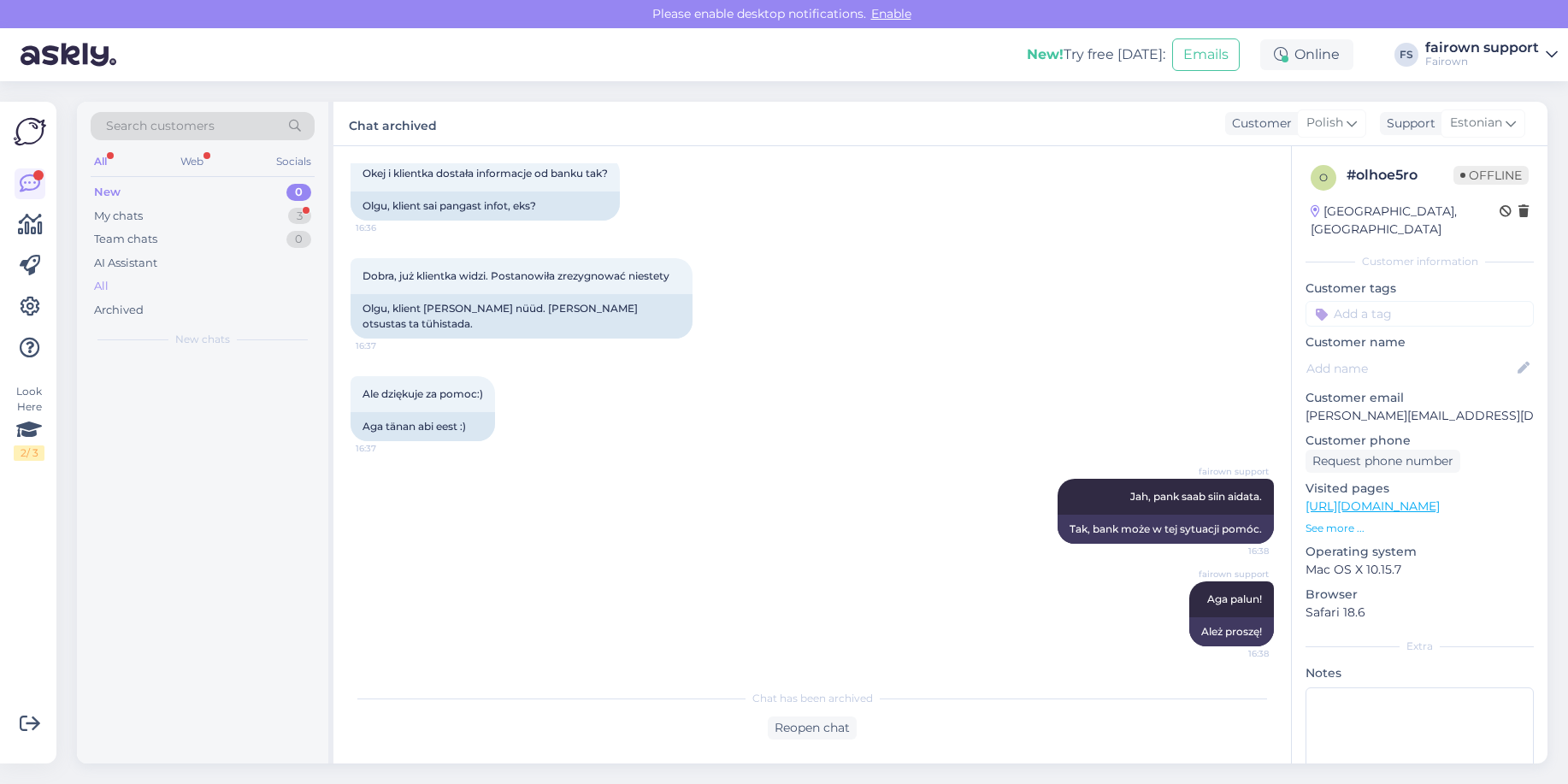
scroll to position [955, 0]
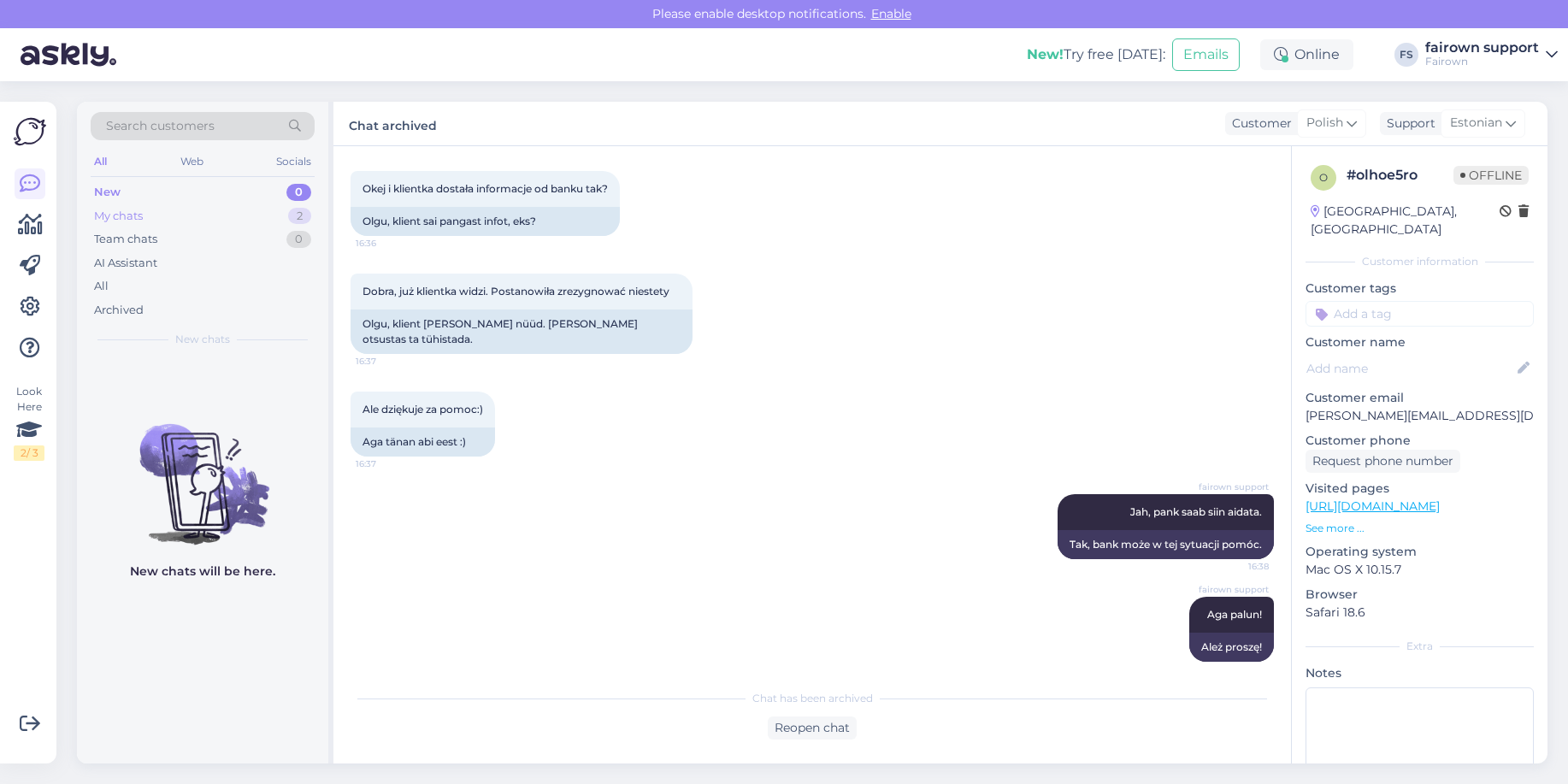
click at [220, 204] on div "My chats 2" at bounding box center [202, 216] width 224 height 24
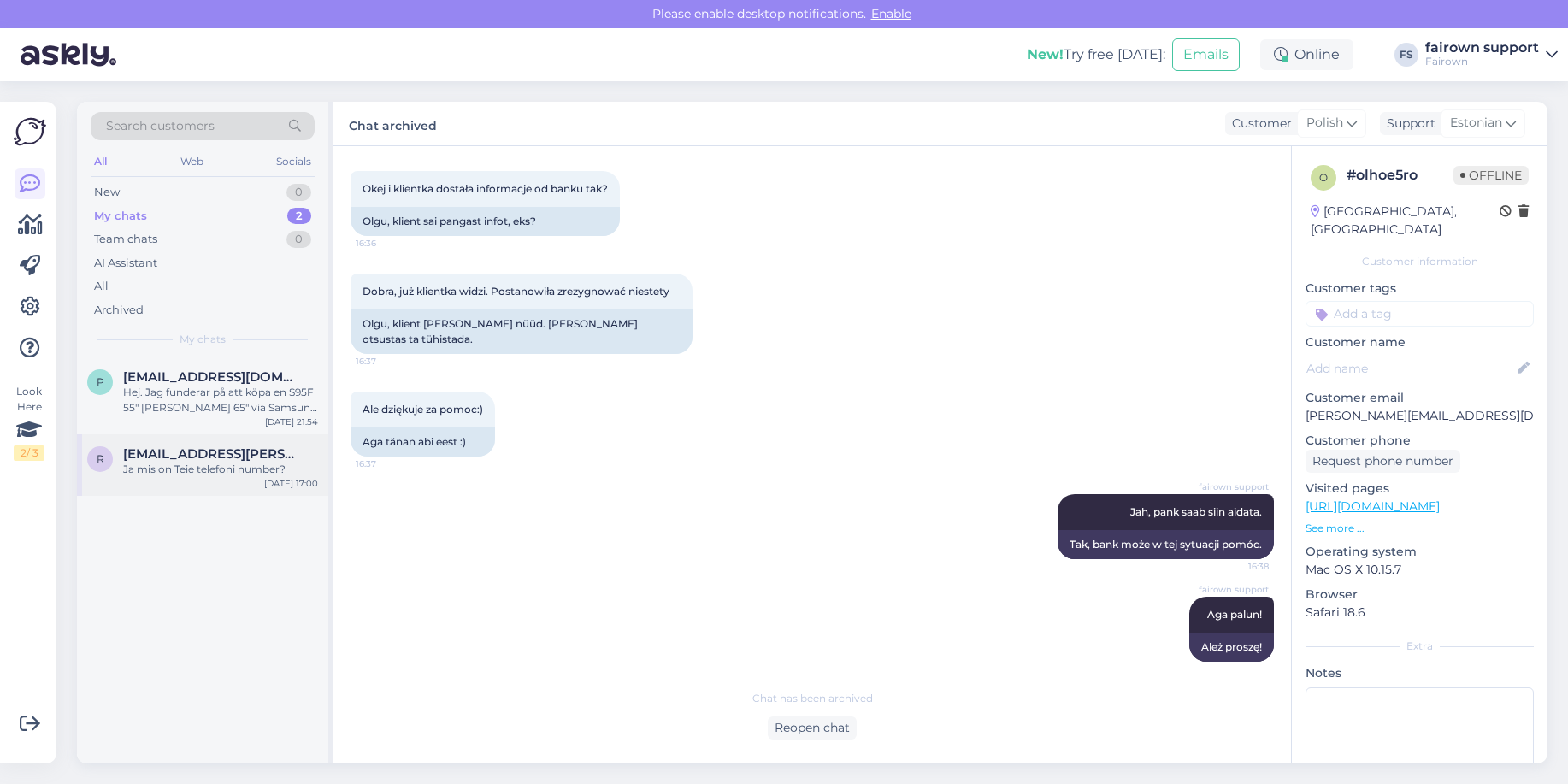
click at [216, 472] on div "Ja mis on Teie telefoni number?" at bounding box center [221, 468] width 195 height 15
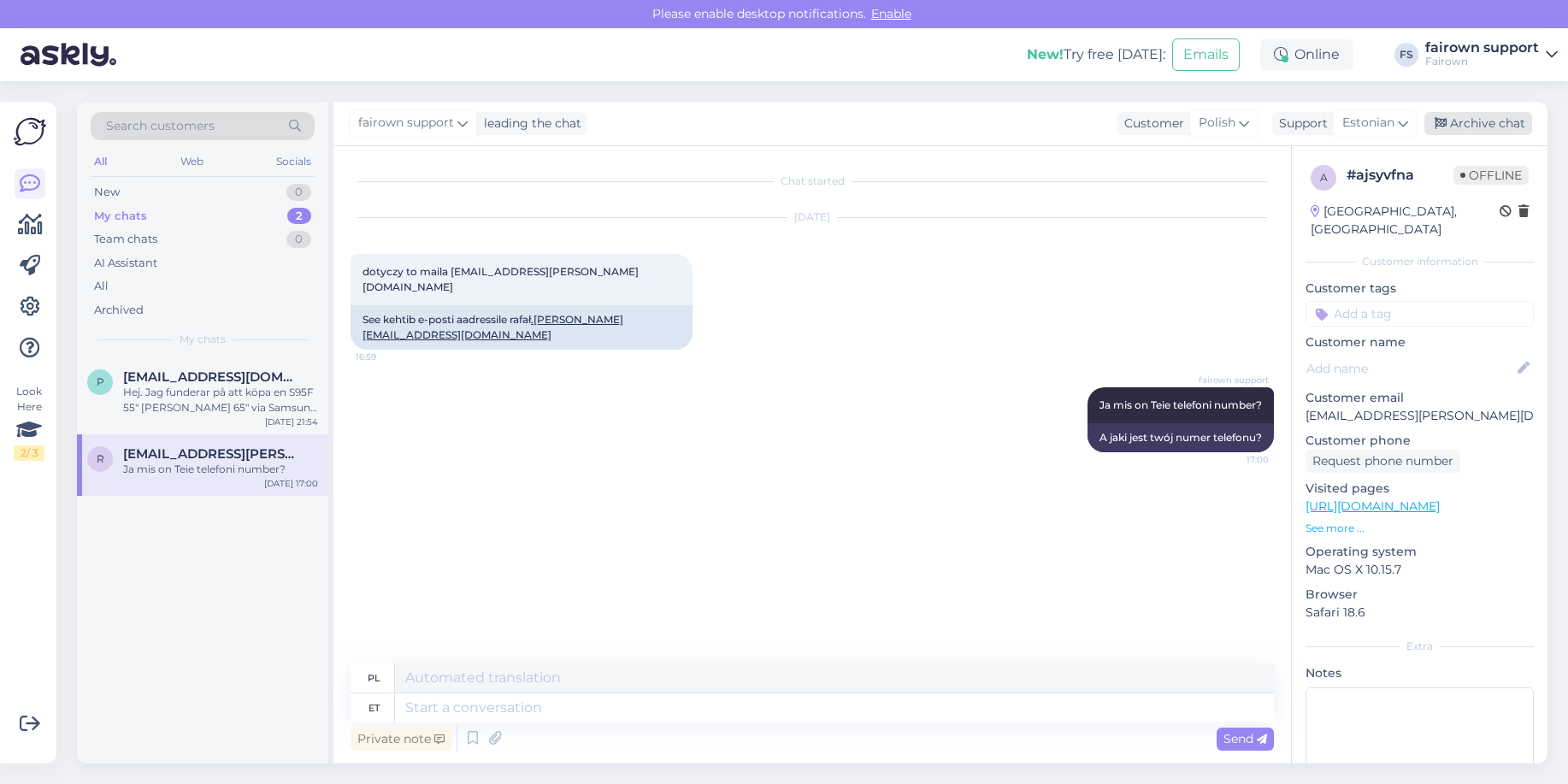
click at [1489, 126] on div "Archive chat" at bounding box center [1478, 123] width 108 height 23
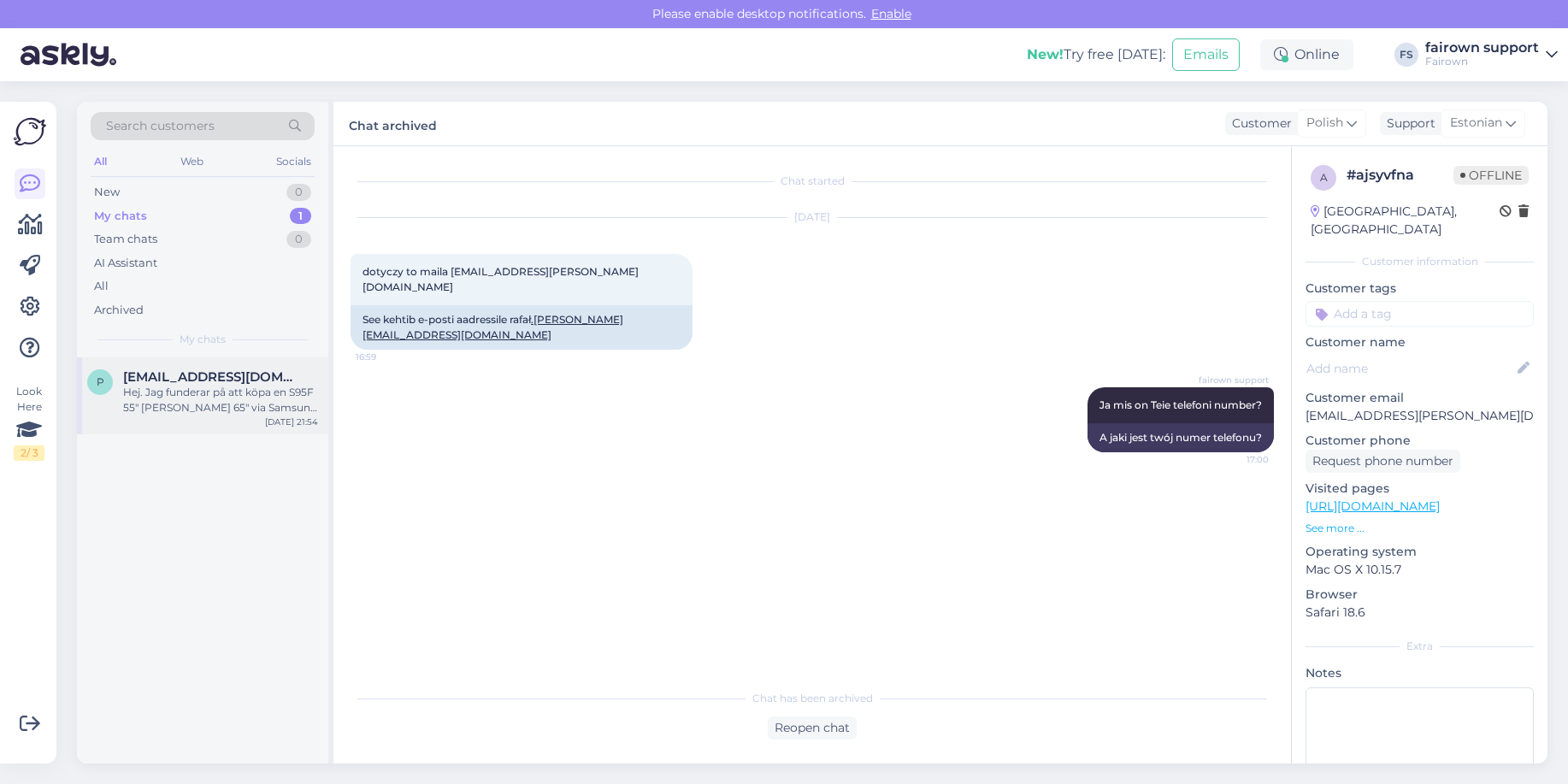
click at [195, 401] on div "Hej. Jag funderar på att köpa en S95F 55" [PERSON_NAME] 65" via Samsung upgrade…" at bounding box center [221, 399] width 195 height 31
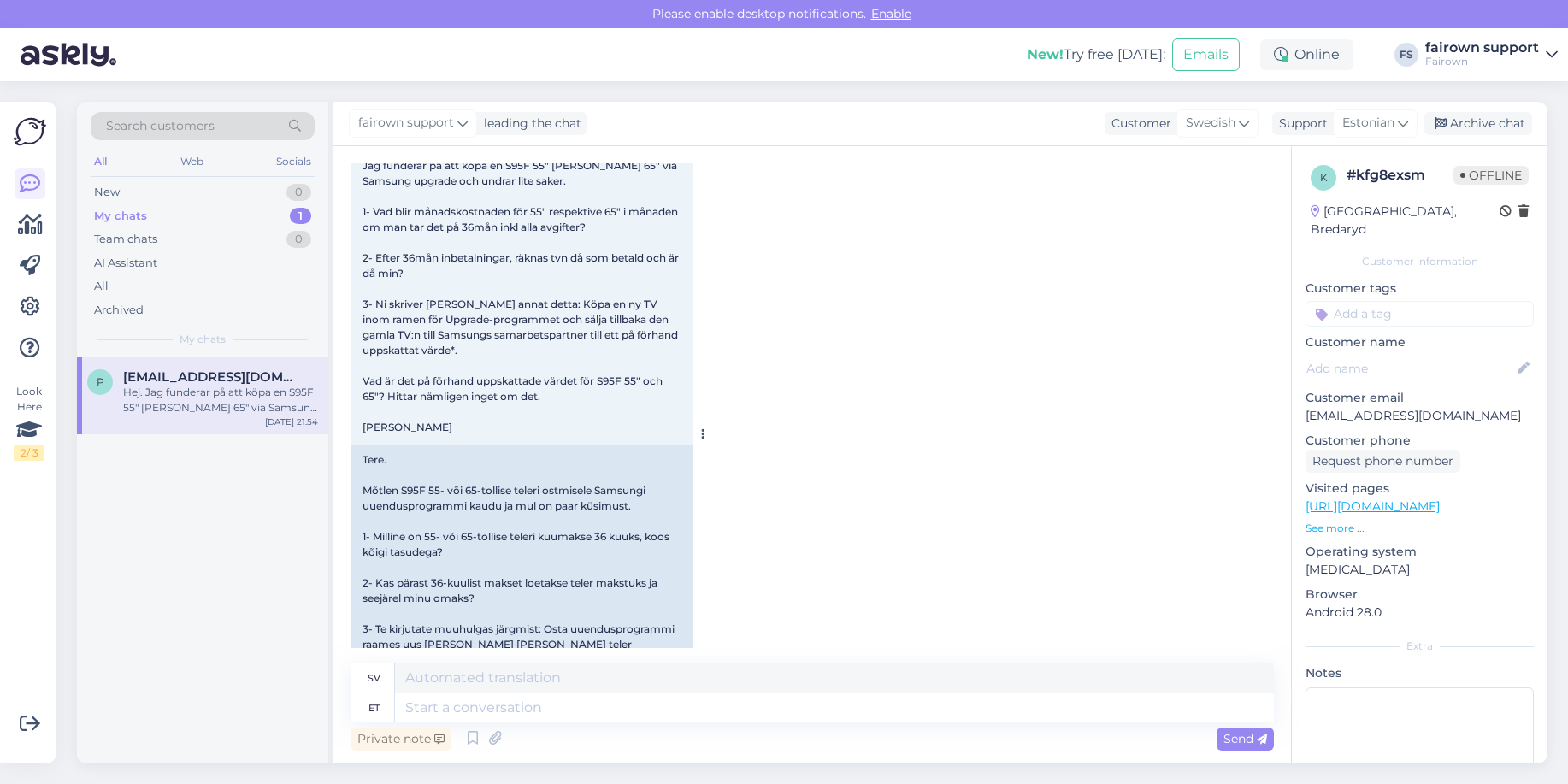
scroll to position [259, 0]
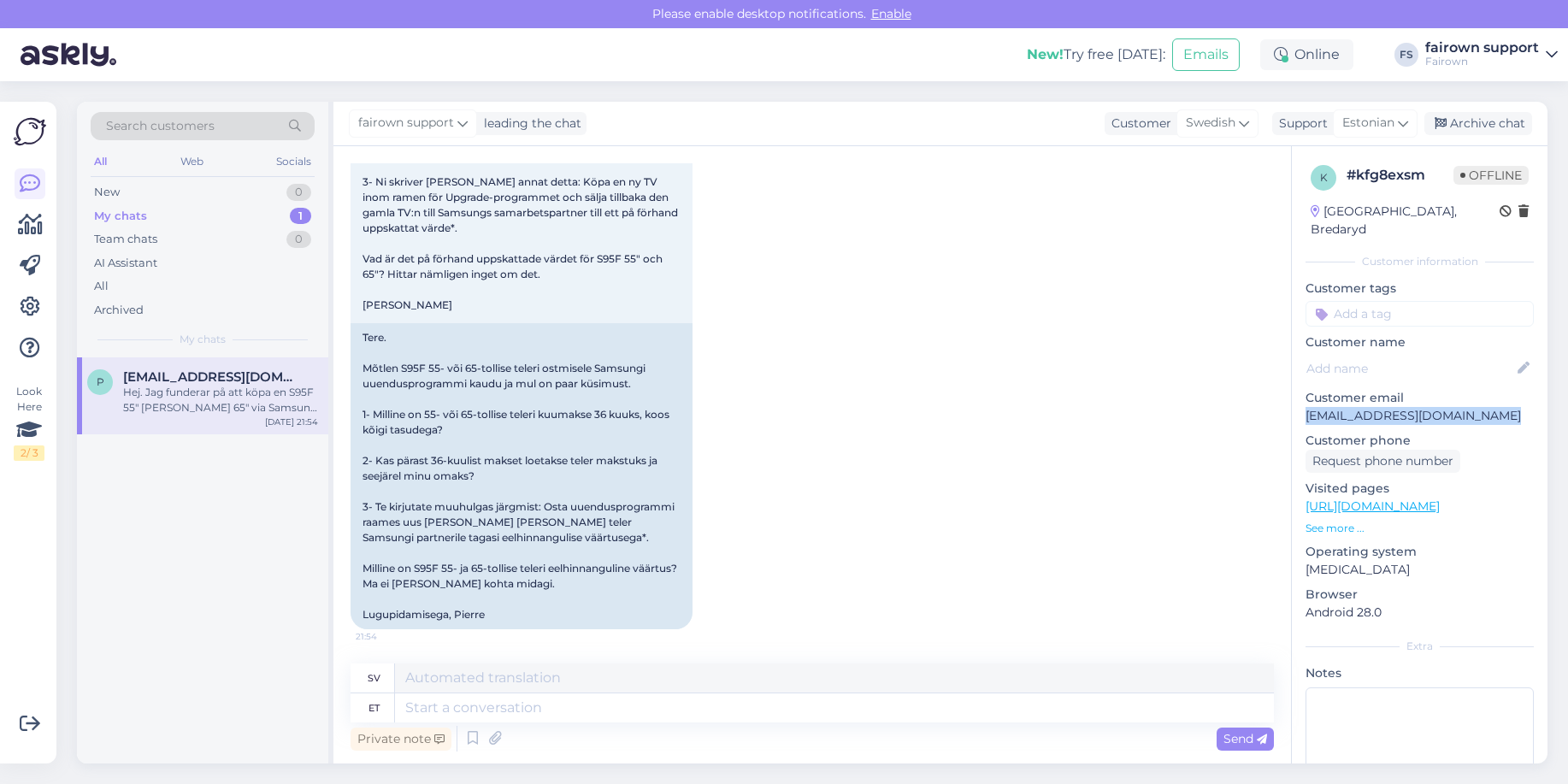
drag, startPoint x: 1502, startPoint y: 398, endPoint x: 1294, endPoint y: 402, distance: 208.0
click at [1294, 402] on div "k # kfg8exsm Offline [GEOGRAPHIC_DATA], Bredaryd Customer information Customer …" at bounding box center [1420, 506] width 256 height 720
copy p "[EMAIL_ADDRESS][DOMAIN_NAME]"
click at [1497, 128] on div "Archive chat" at bounding box center [1478, 123] width 108 height 23
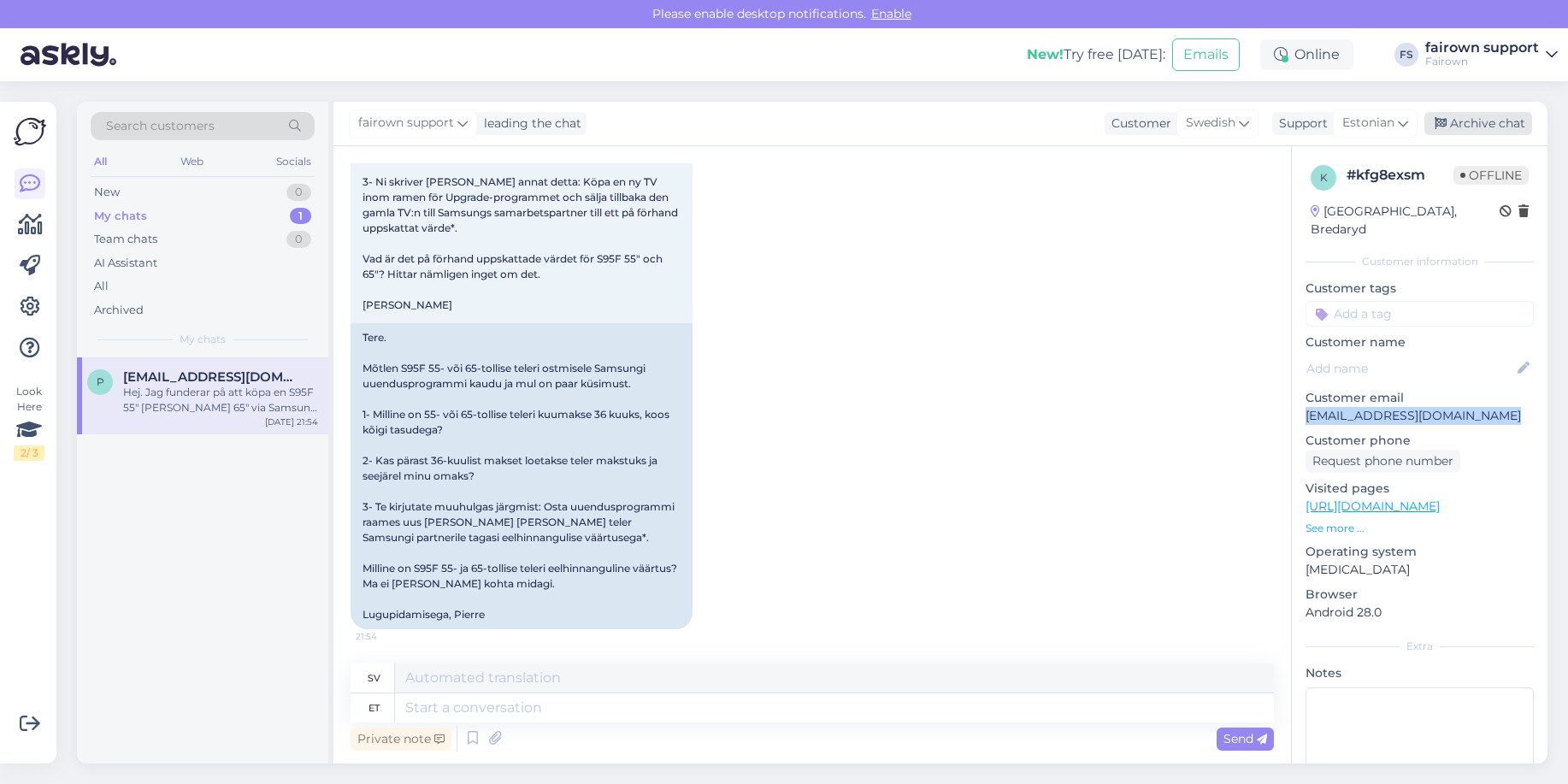
scroll to position [242, 0]
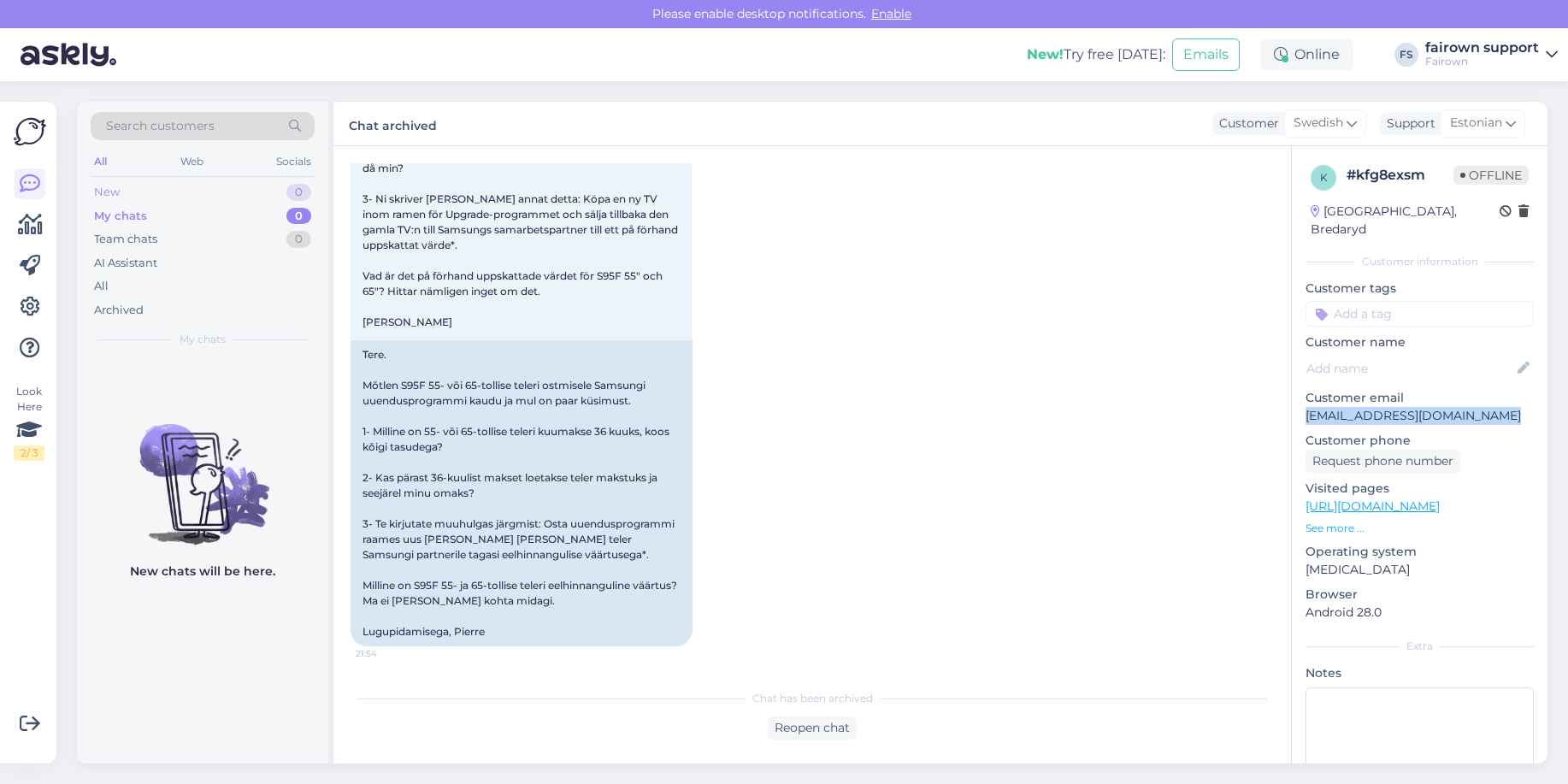
click at [172, 181] on div "New 0" at bounding box center [202, 192] width 224 height 24
